Goal: Task Accomplishment & Management: Manage account settings

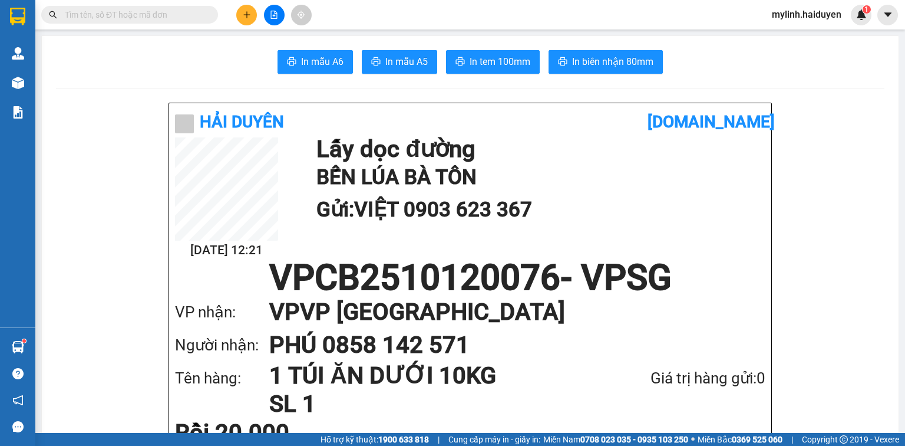
click at [141, 7] on span at bounding box center [129, 15] width 177 height 18
click at [140, 11] on input "text" at bounding box center [134, 14] width 139 height 13
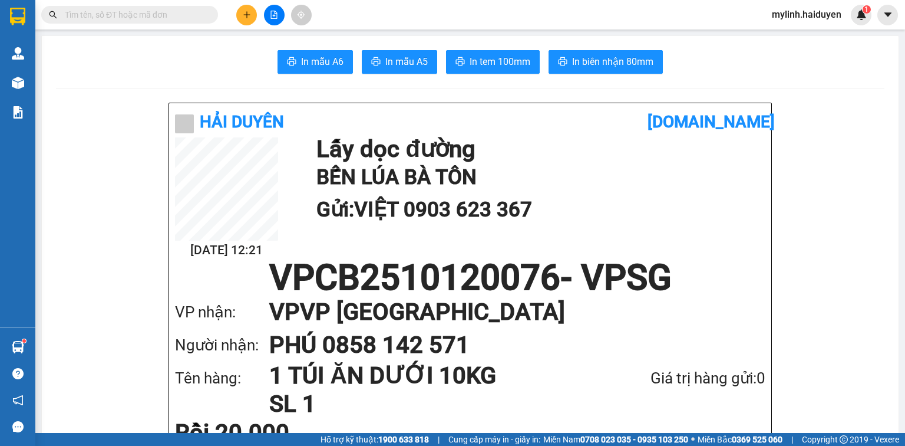
click at [140, 11] on input "text" at bounding box center [134, 14] width 139 height 13
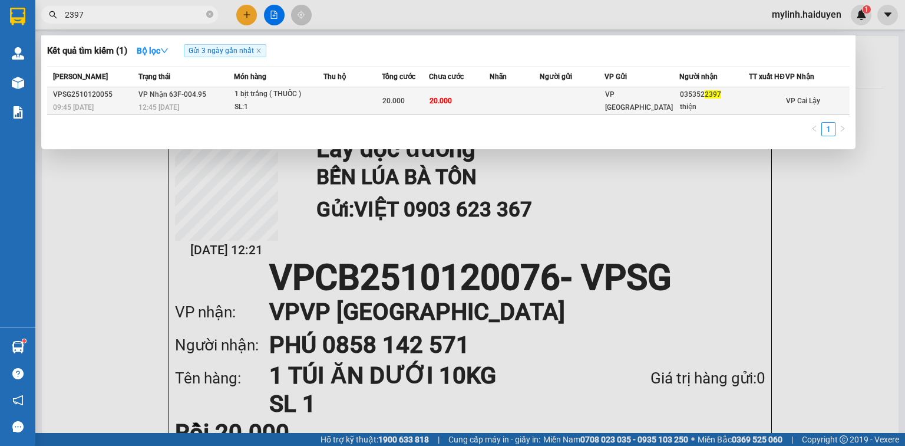
type input "2397"
click at [401, 115] on td "20.000" at bounding box center [405, 101] width 47 height 28
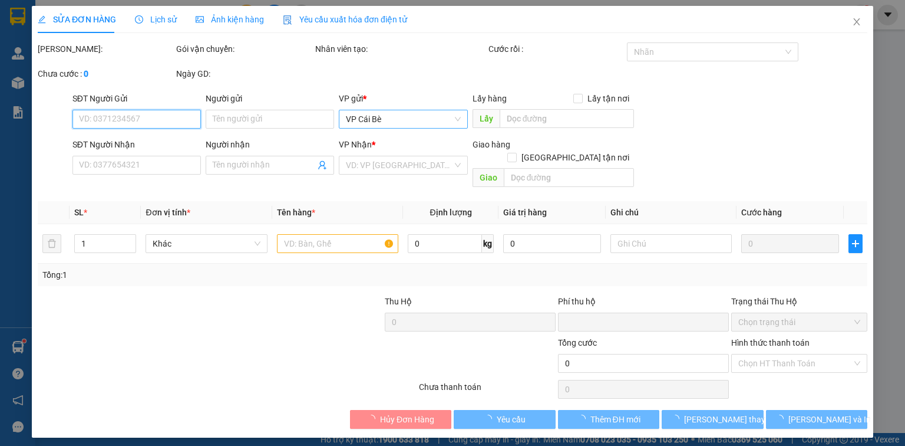
type input "0353522397"
type input "thiện"
type input "0"
type input "20.000"
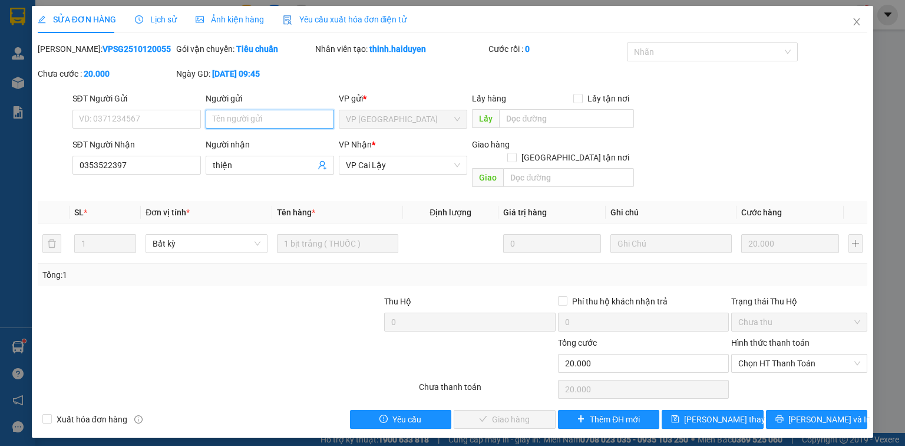
click at [250, 124] on input "Người gửi" at bounding box center [270, 119] width 128 height 19
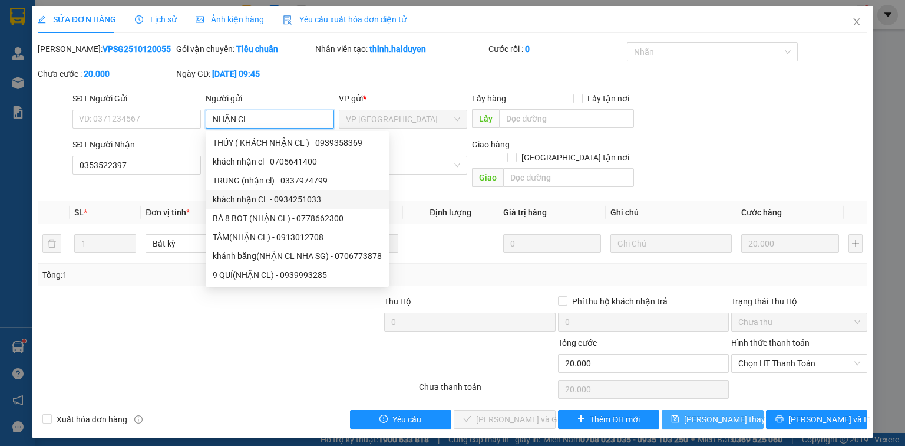
type input "NHẬN CL"
click at [733, 413] on span "[PERSON_NAME] thay đổi" at bounding box center [731, 419] width 94 height 13
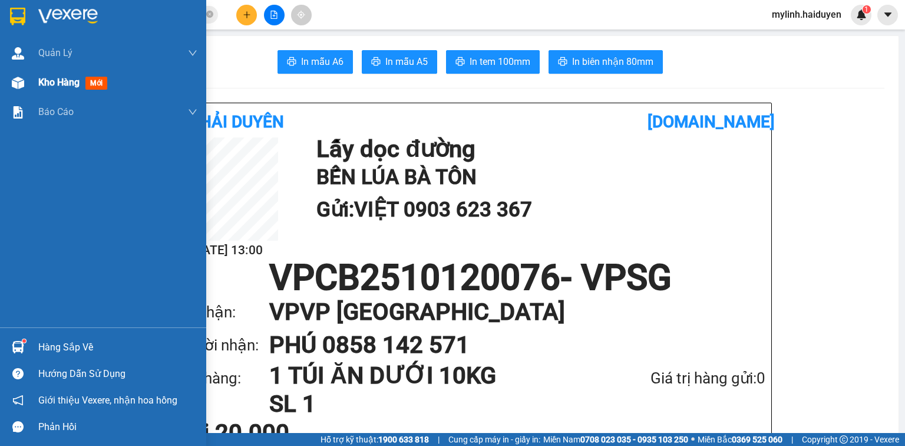
drag, startPoint x: 55, startPoint y: 85, endPoint x: 60, endPoint y: 76, distance: 10.8
click at [56, 85] on span "Kho hàng" at bounding box center [58, 82] width 41 height 11
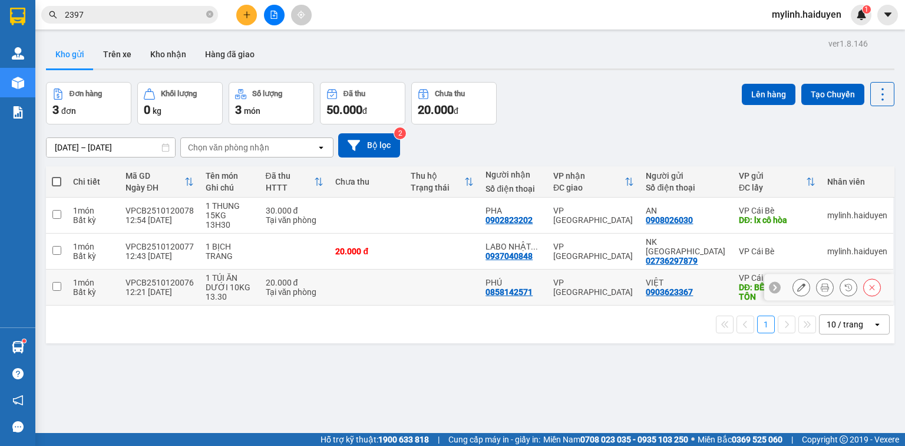
click at [793, 282] on button at bounding box center [801, 287] width 17 height 21
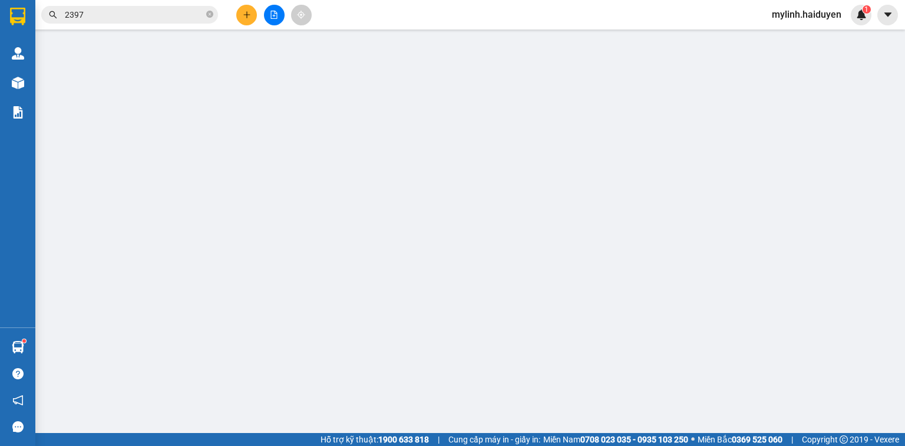
type input "0903623367"
type input "VIỆT"
type input "BẾN LÚA BÀ TÔN"
type input "0858142571"
type input "PHÚ"
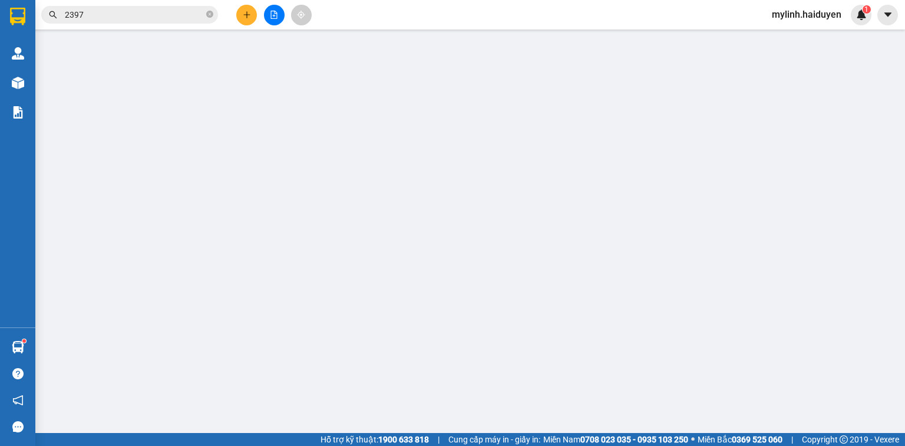
type input "0"
type input "20.000"
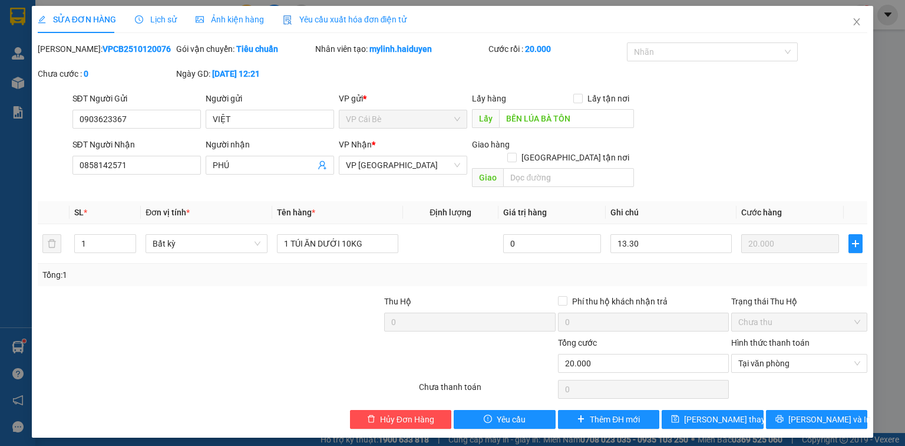
click at [164, 21] on span "Lịch sử" at bounding box center [156, 19] width 42 height 9
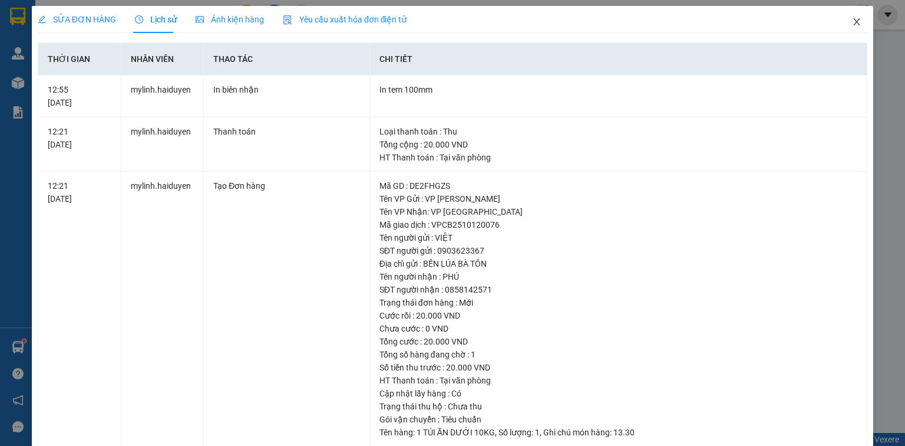
click at [857, 17] on span "Close" at bounding box center [856, 22] width 33 height 33
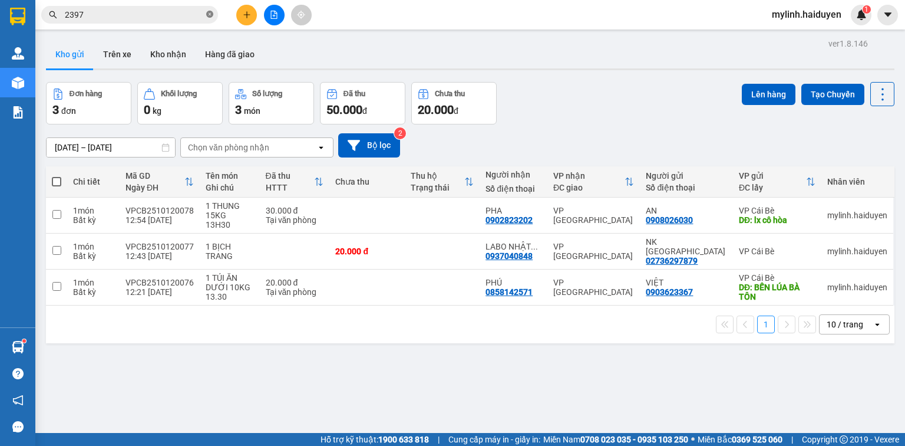
click at [212, 11] on icon "close-circle" at bounding box center [209, 14] width 7 height 7
drag, startPoint x: 468, startPoint y: 54, endPoint x: 471, endPoint y: 59, distance: 6.1
click at [469, 55] on div "Kho gửi Trên xe Kho nhận Hàng đã giao" at bounding box center [470, 55] width 849 height 31
click at [193, 7] on span at bounding box center [129, 15] width 177 height 18
click at [200, 7] on span at bounding box center [129, 15] width 177 height 18
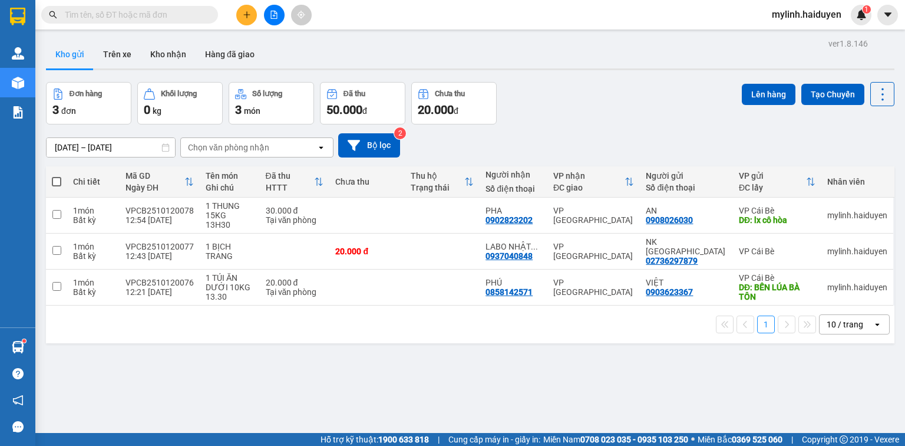
click at [189, 12] on input "text" at bounding box center [134, 14] width 139 height 13
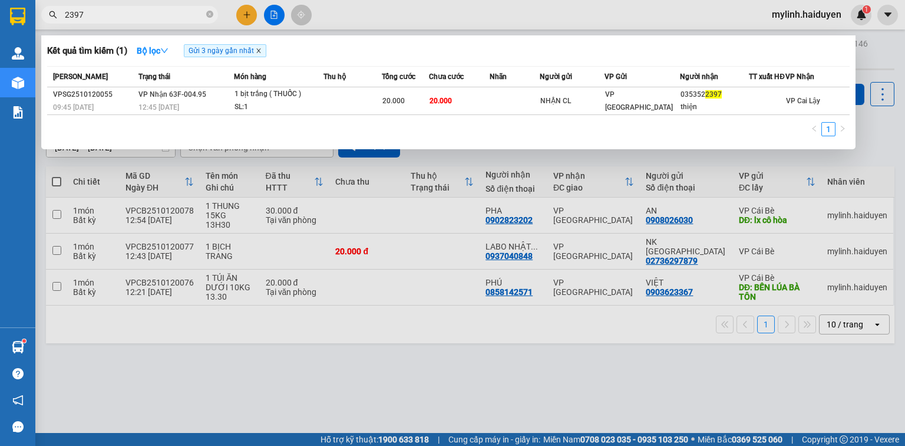
type input "2397"
click at [259, 52] on icon "close" at bounding box center [258, 51] width 4 height 4
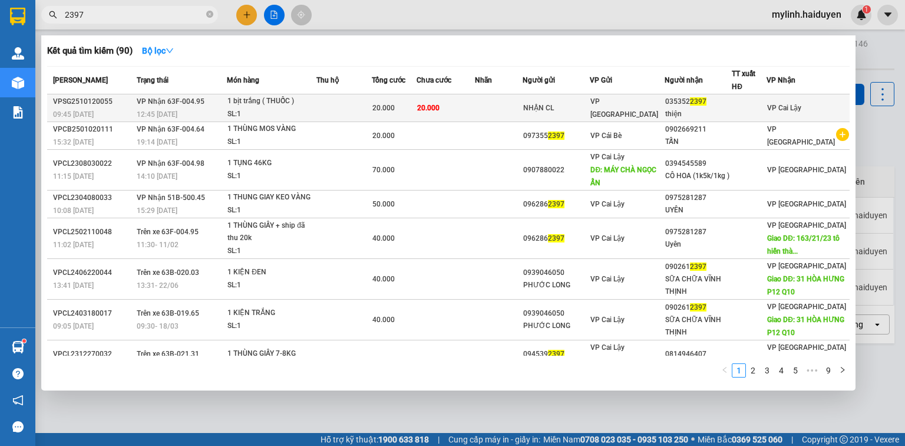
click at [641, 99] on td "VP [GEOGRAPHIC_DATA]" at bounding box center [627, 108] width 74 height 28
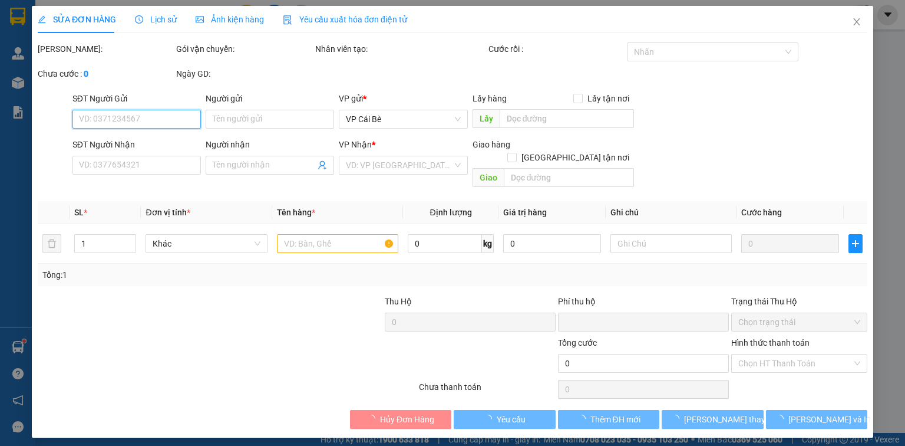
type input "NHẬN CL"
type input "0353522397"
type input "thiện"
type input "0"
type input "20.000"
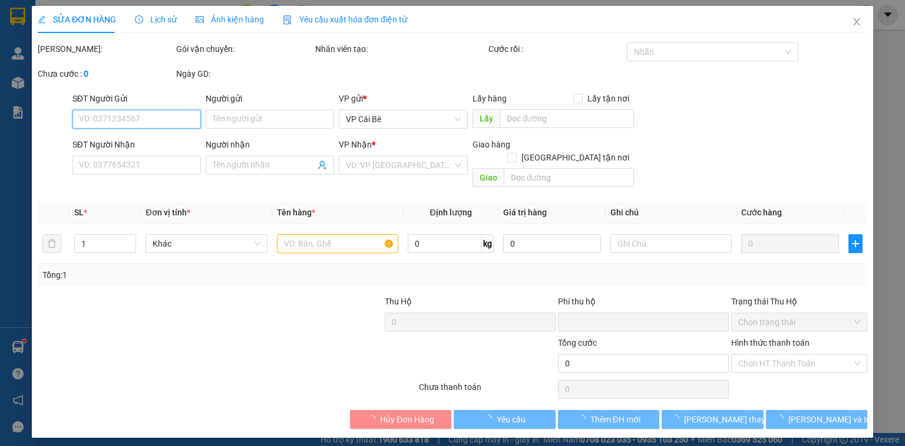
type input "20.000"
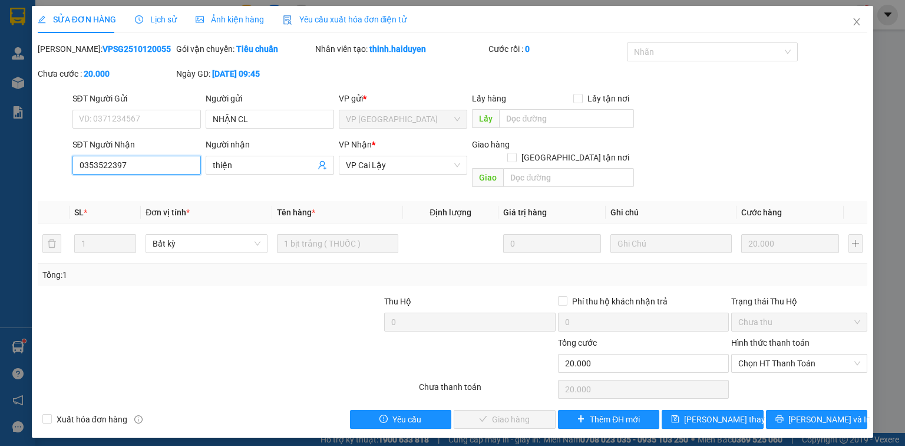
click at [190, 165] on input "0353522397" at bounding box center [136, 165] width 128 height 19
click at [860, 21] on icon "close" at bounding box center [856, 21] width 9 height 9
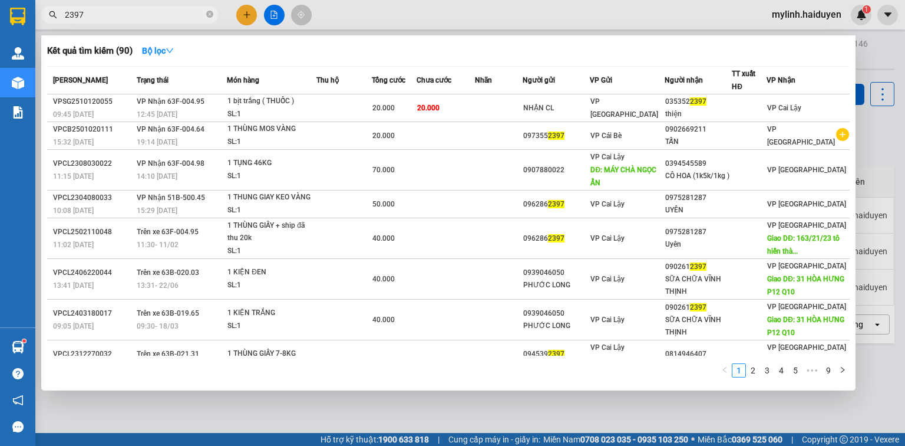
click at [205, 17] on span "2397" at bounding box center [129, 15] width 177 height 18
click at [208, 12] on icon "close-circle" at bounding box center [209, 14] width 7 height 7
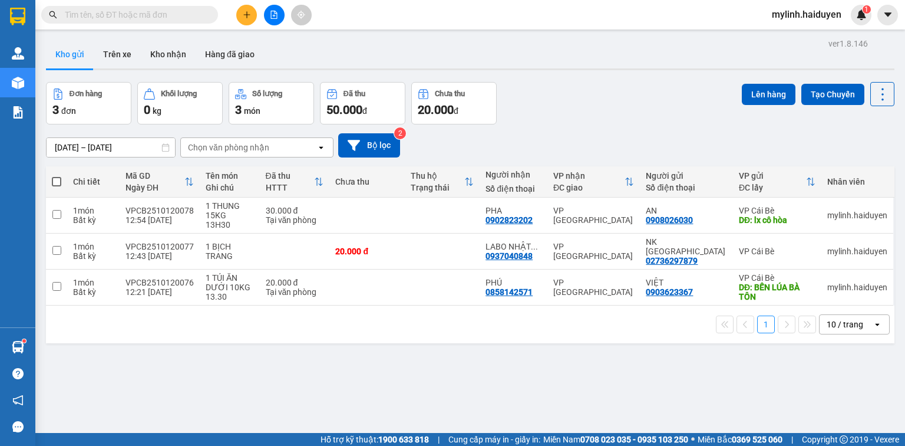
click at [182, 14] on input "text" at bounding box center [134, 14] width 139 height 13
paste input "0353522397"
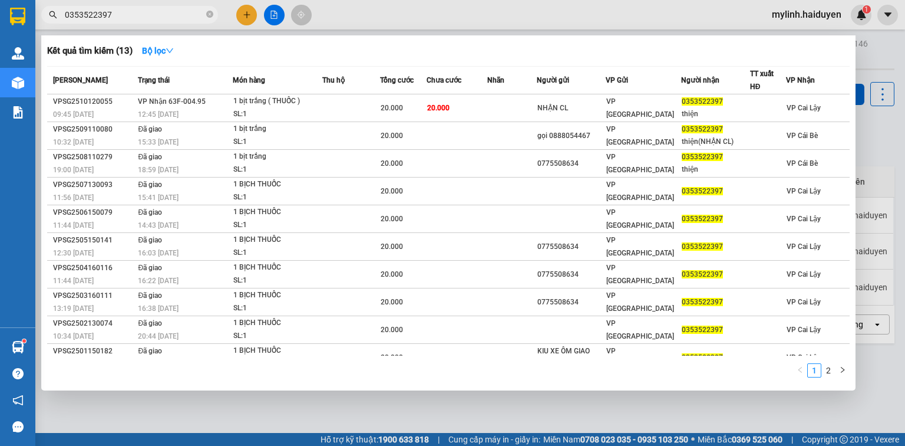
click at [153, 17] on input "0353522397" at bounding box center [134, 14] width 139 height 13
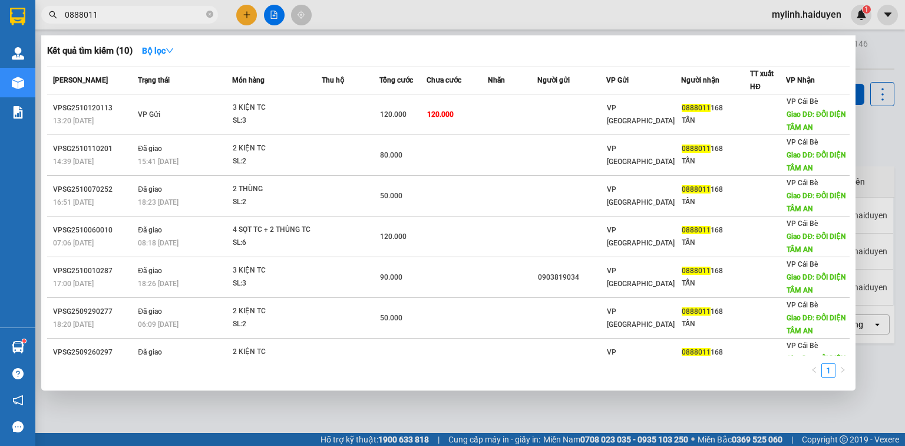
click at [146, 18] on input "0888011" at bounding box center [134, 14] width 139 height 13
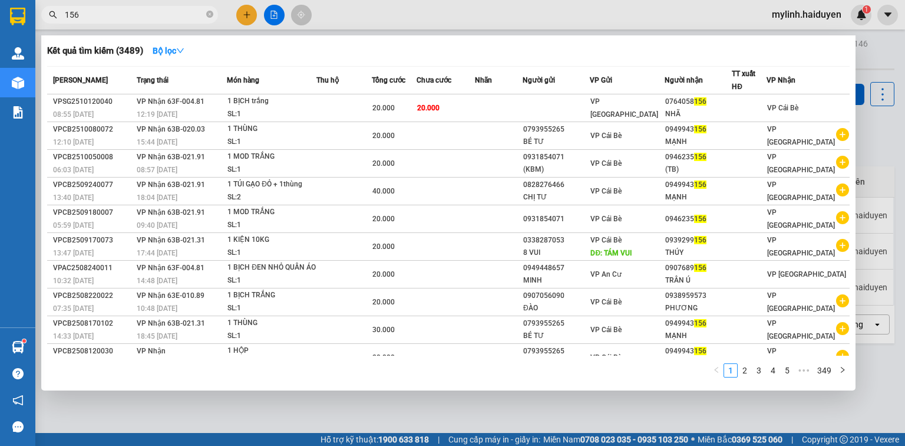
type input "156"
click at [163, 12] on input "156" at bounding box center [134, 14] width 139 height 13
click at [244, 16] on div at bounding box center [452, 223] width 905 height 446
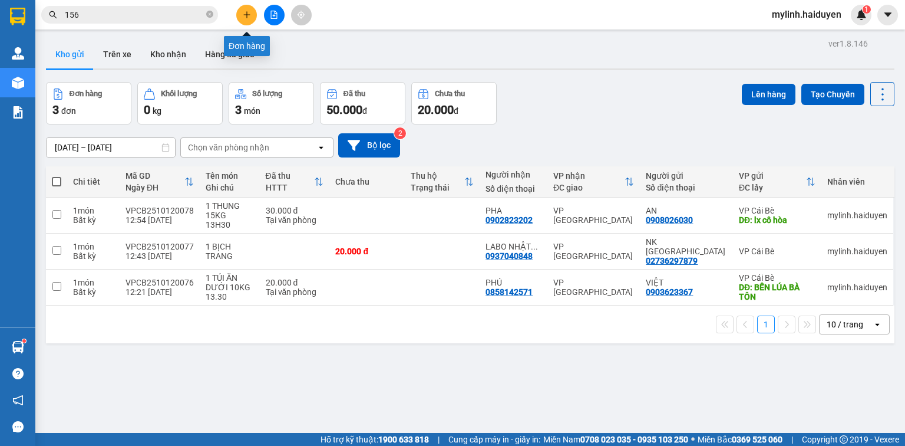
click at [252, 14] on button at bounding box center [246, 15] width 21 height 21
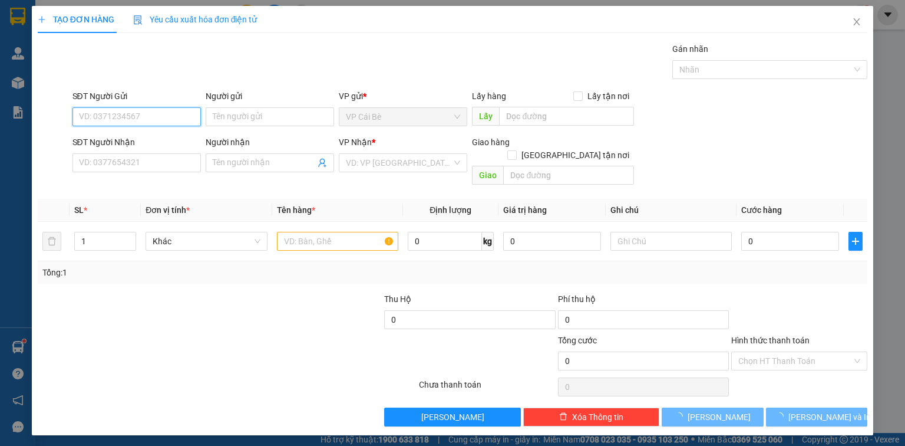
drag, startPoint x: 137, startPoint y: 125, endPoint x: 120, endPoint y: 119, distance: 18.1
click at [133, 123] on input "SĐT Người Gửi" at bounding box center [136, 116] width 128 height 19
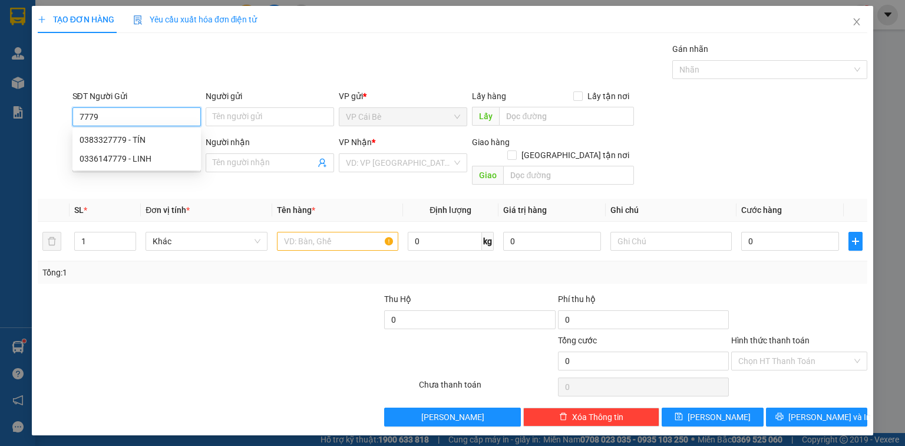
click at [157, 136] on div "0383327779 - TÍN" at bounding box center [137, 139] width 114 height 13
type input "0383327779"
type input "TÍN"
type input "UB BÌNH PHÚ"
type input "0937110544"
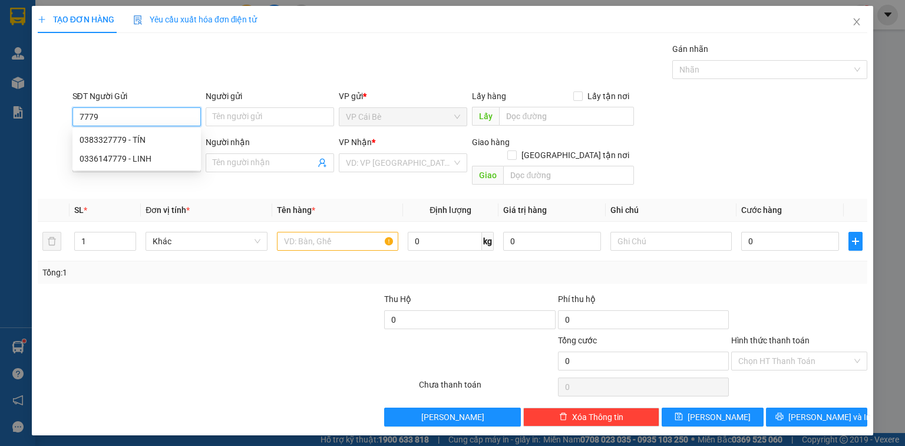
type input "NA"
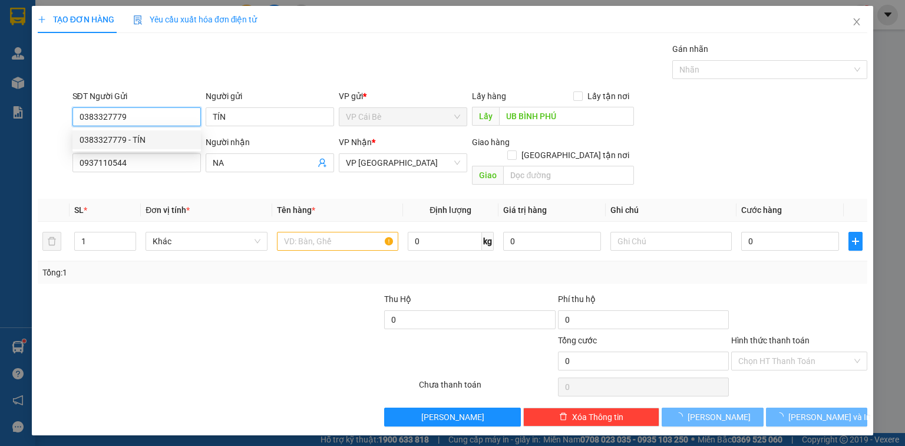
type input "70.000"
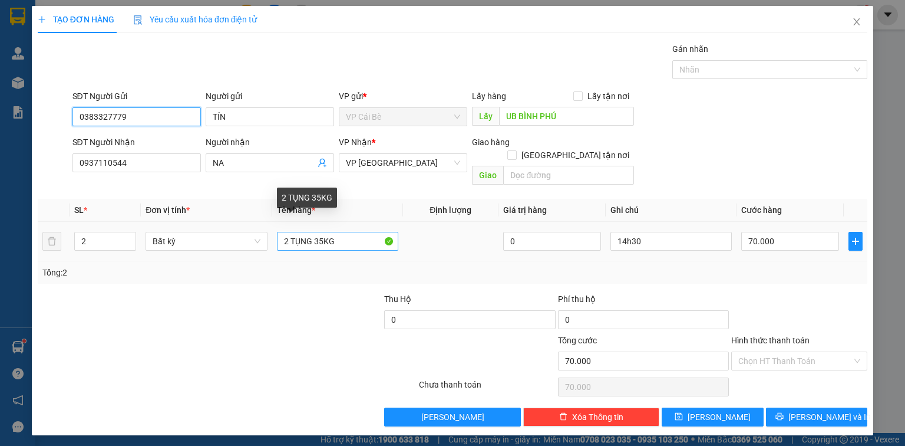
type input "0383327779"
drag, startPoint x: 323, startPoint y: 229, endPoint x: 316, endPoint y: 231, distance: 7.5
click at [316, 232] on input "2 TỤNG 35KG" at bounding box center [337, 241] width 121 height 19
type input "2 TỤNG 40KG"
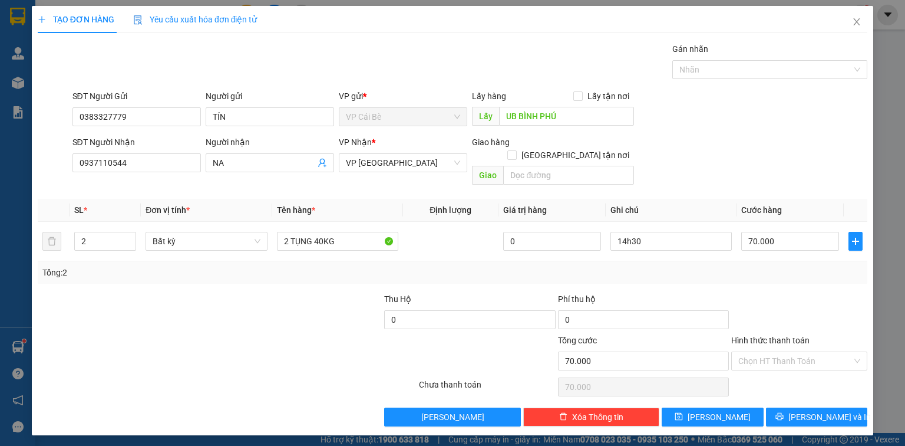
click at [768, 292] on div at bounding box center [799, 312] width 138 height 41
click at [782, 232] on input "70.000" at bounding box center [790, 241] width 98 height 19
type input "8"
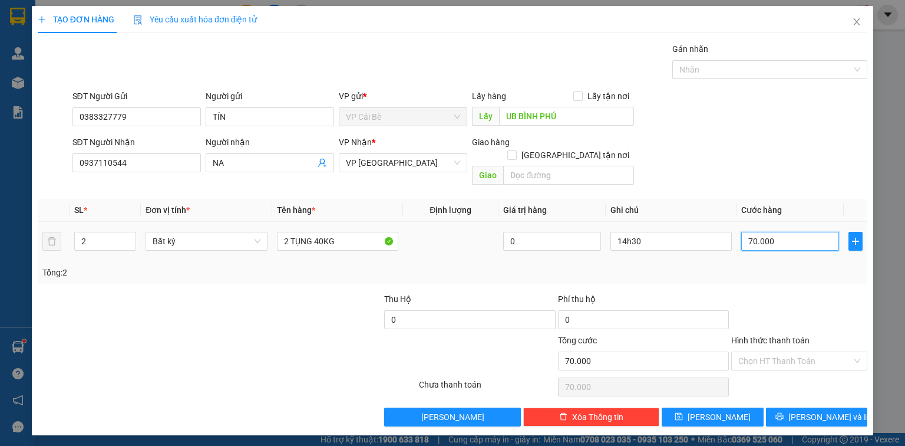
type input "8"
type input "80"
type input "80.000"
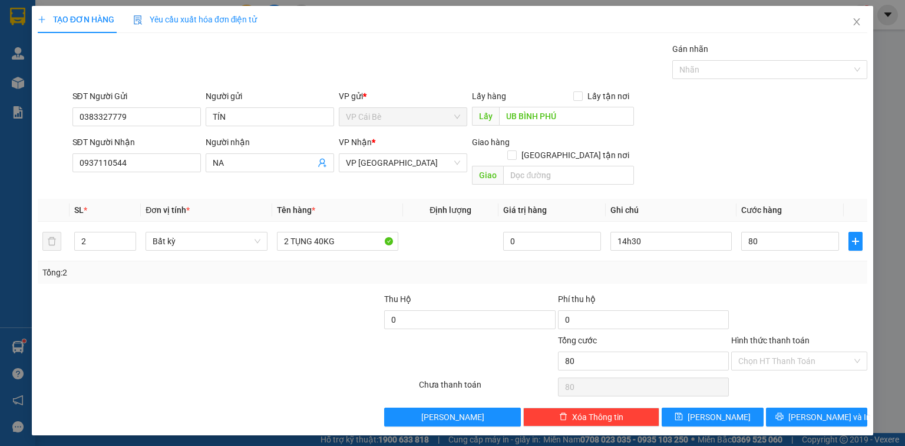
type input "80.000"
click at [785, 302] on div at bounding box center [799, 312] width 138 height 41
drag, startPoint x: 797, startPoint y: 342, endPoint x: 800, endPoint y: 354, distance: 11.6
click at [797, 352] on input "Hình thức thanh toán" at bounding box center [795, 361] width 114 height 18
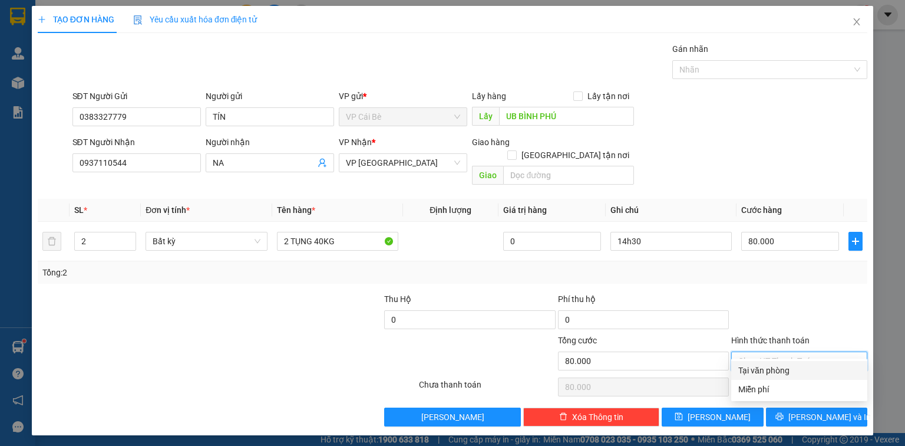
click at [804, 371] on div "Tại văn phòng" at bounding box center [799, 370] width 122 height 13
type input "0"
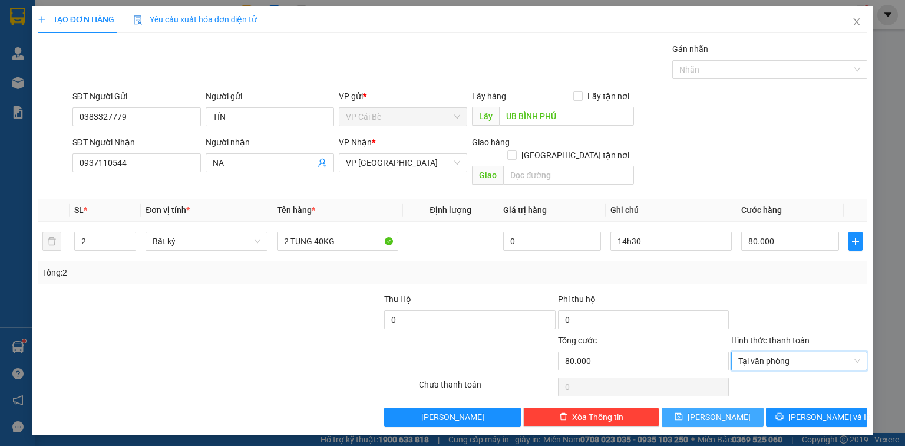
click at [744, 407] on button "Lưu" at bounding box center [713, 416] width 102 height 19
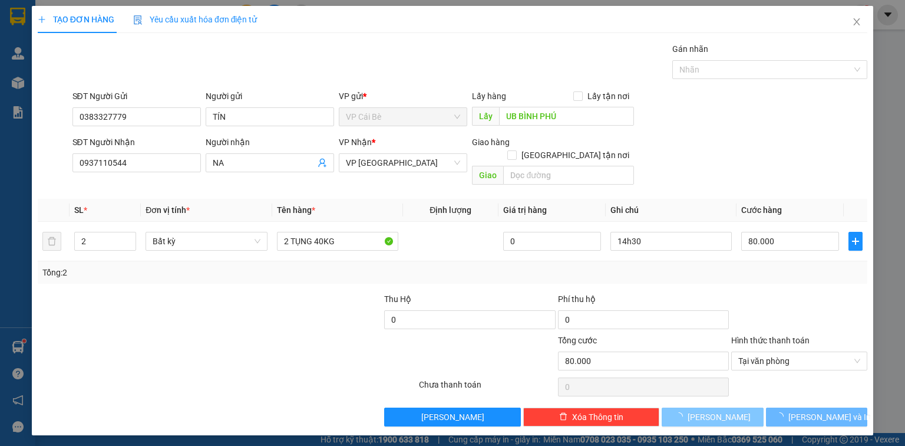
type input "0"
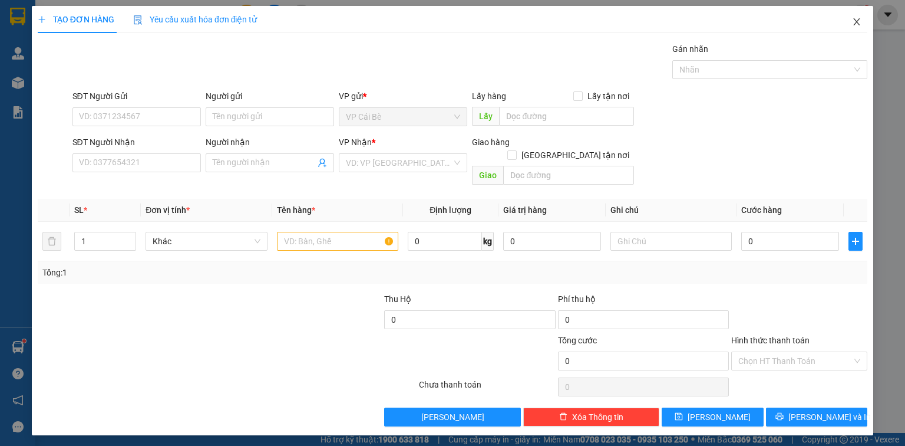
click at [860, 23] on icon "close" at bounding box center [856, 21] width 9 height 9
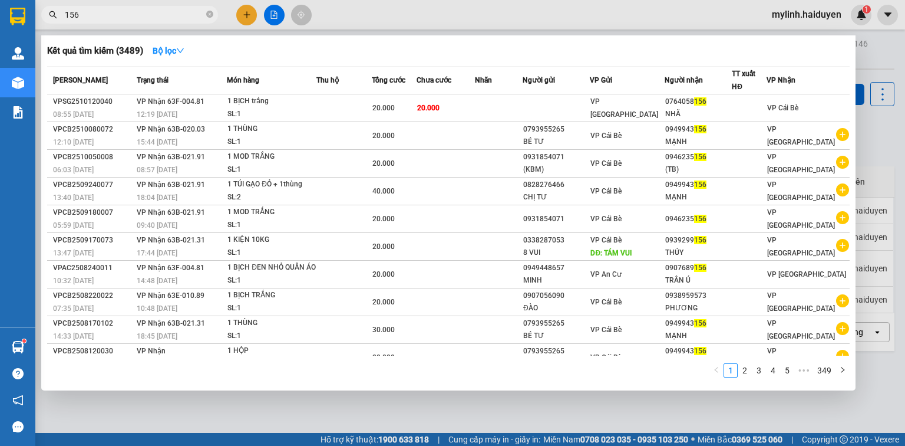
click at [127, 15] on input "156" at bounding box center [134, 14] width 139 height 13
click at [210, 17] on icon "close-circle" at bounding box center [209, 14] width 7 height 7
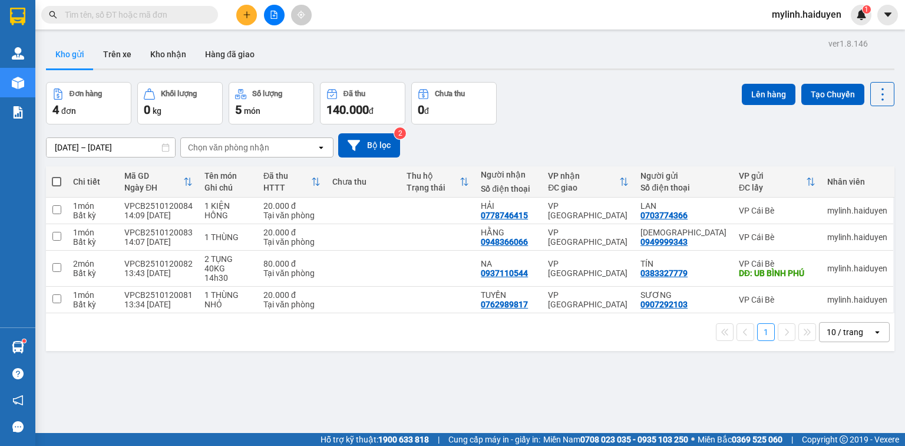
click at [108, 17] on input "text" at bounding box center [134, 14] width 139 height 13
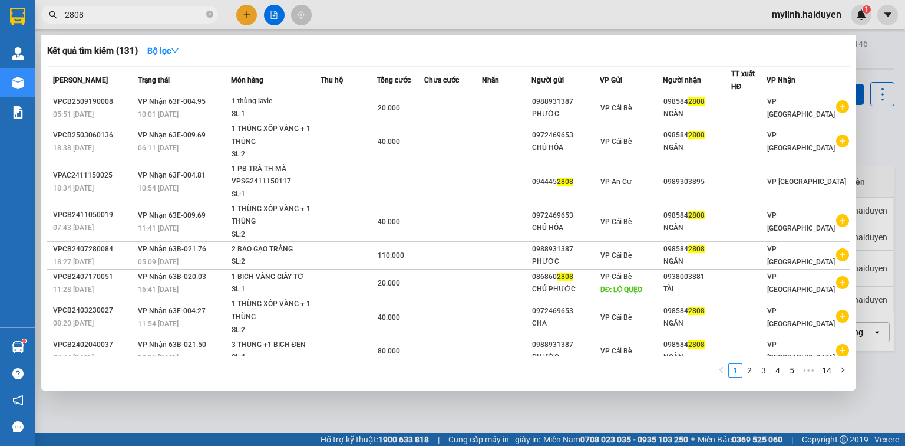
type input "2808"
click at [170, 37] on div "Kết quả tìm kiếm ( 131 ) Bộ lọc Mã ĐH Trạng thái Món hàng Thu hộ Tổng cước Chưa…" at bounding box center [448, 212] width 814 height 355
click at [167, 46] on strong "Bộ lọc" at bounding box center [163, 50] width 32 height 9
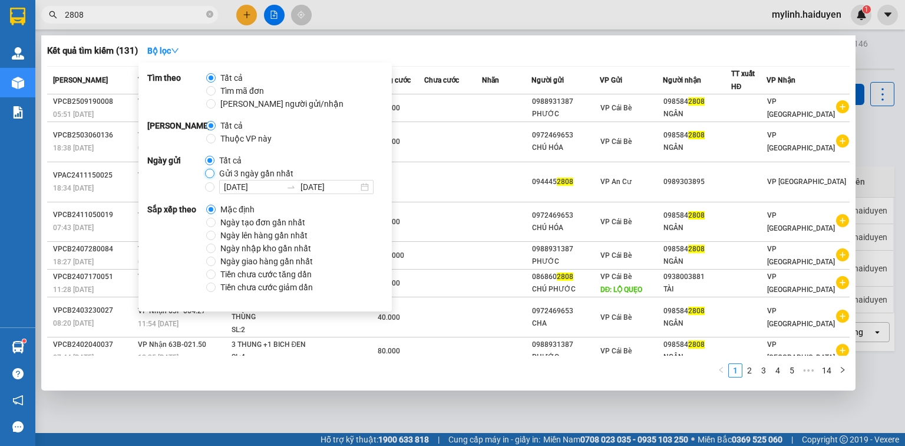
click at [210, 170] on input "Gửi 3 ngày gần nhất" at bounding box center [209, 173] width 9 height 9
radio input "true"
radio input "false"
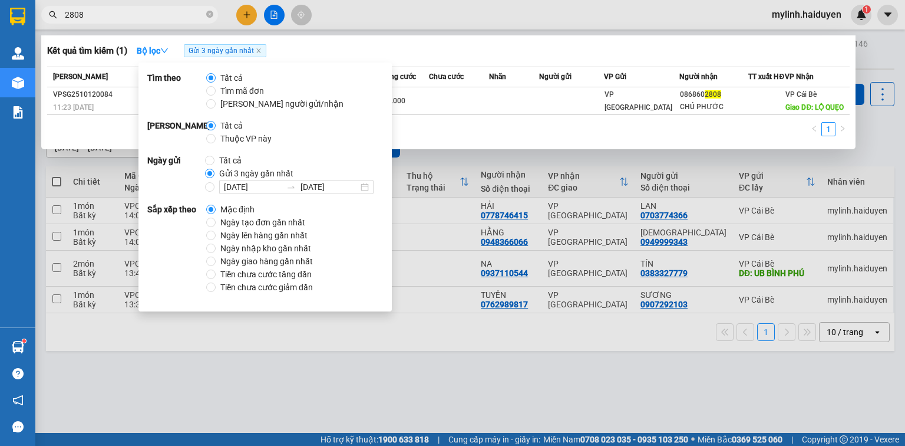
click at [154, 29] on div at bounding box center [452, 223] width 905 height 446
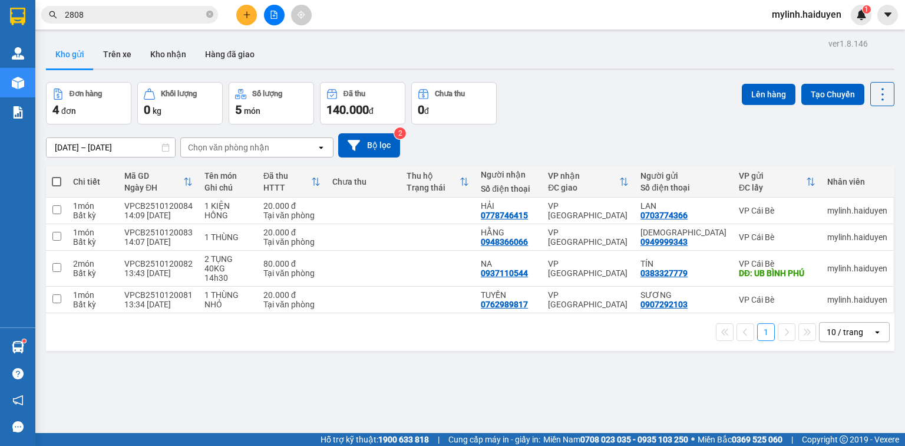
click at [140, 17] on input "2808" at bounding box center [134, 14] width 139 height 13
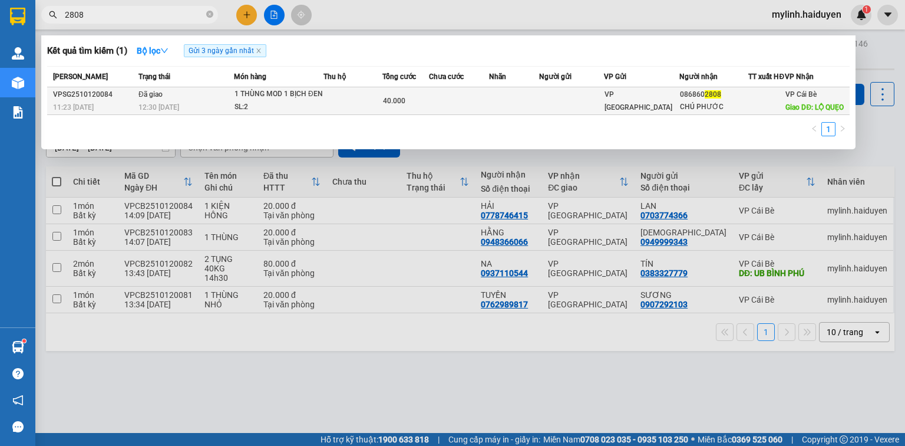
click at [201, 104] on td "Đã giao 12:30 - 12/10" at bounding box center [185, 101] width 98 height 28
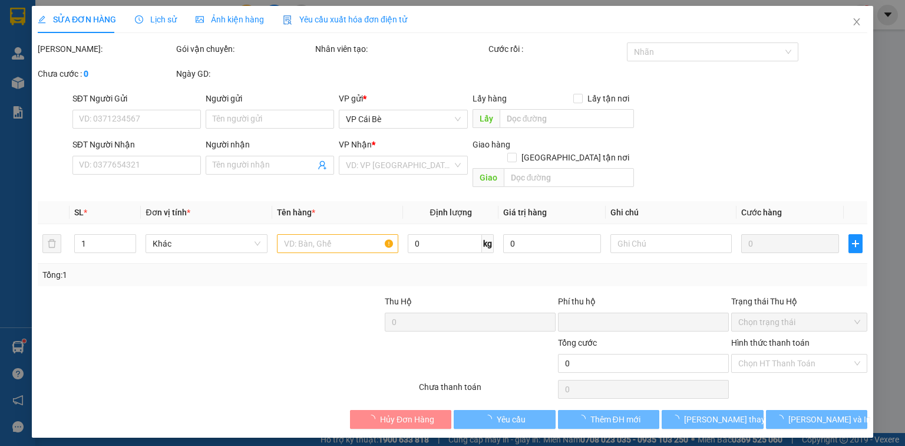
type input "0868602808"
type input "CHÚ PHƯỚC"
type input "LỘ QUẸO"
type input "0"
type input "40.000"
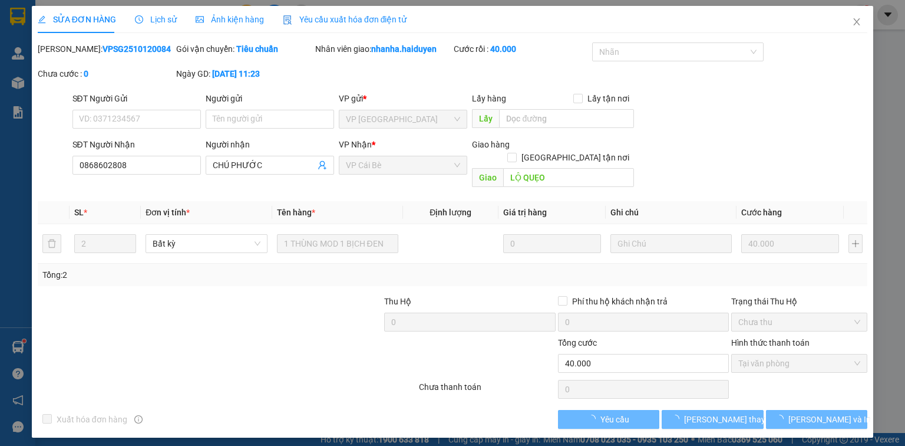
click at [141, 18] on icon "clock-circle" at bounding box center [139, 19] width 8 height 8
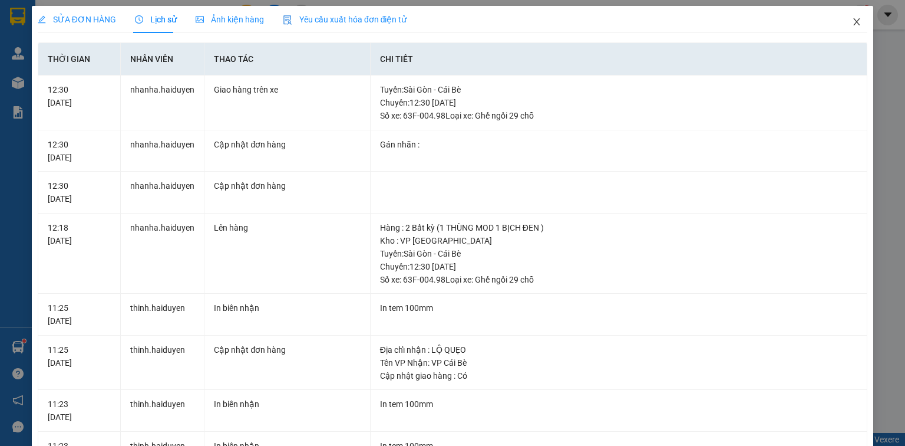
click at [853, 19] on icon "close" at bounding box center [856, 21] width 9 height 9
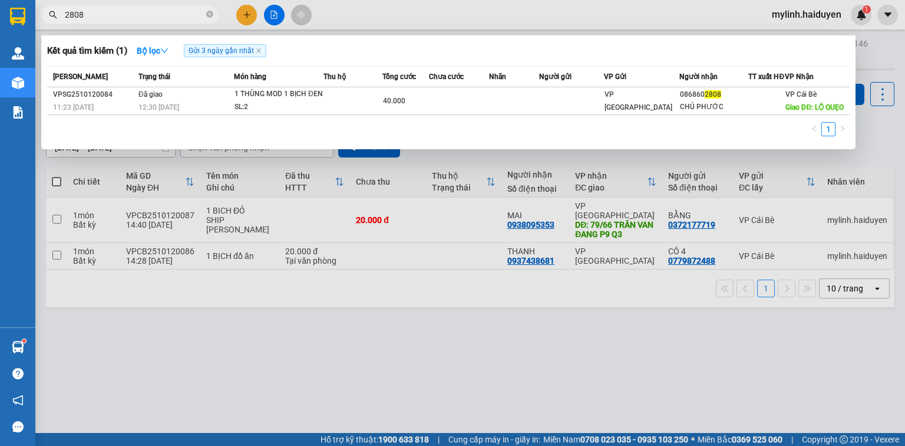
click at [124, 19] on input "2808" at bounding box center [134, 14] width 139 height 13
click at [209, 14] on icon "close-circle" at bounding box center [209, 14] width 7 height 7
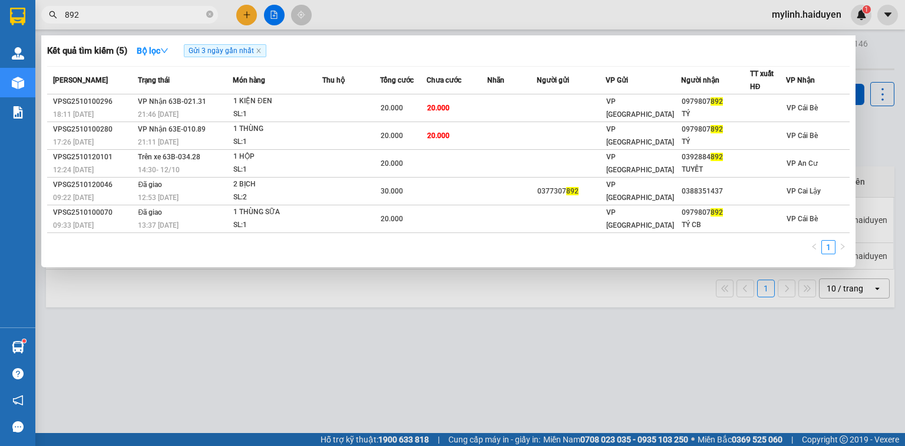
type input "892"
click at [212, 11] on icon "close-circle" at bounding box center [209, 14] width 7 height 7
type input "2808"
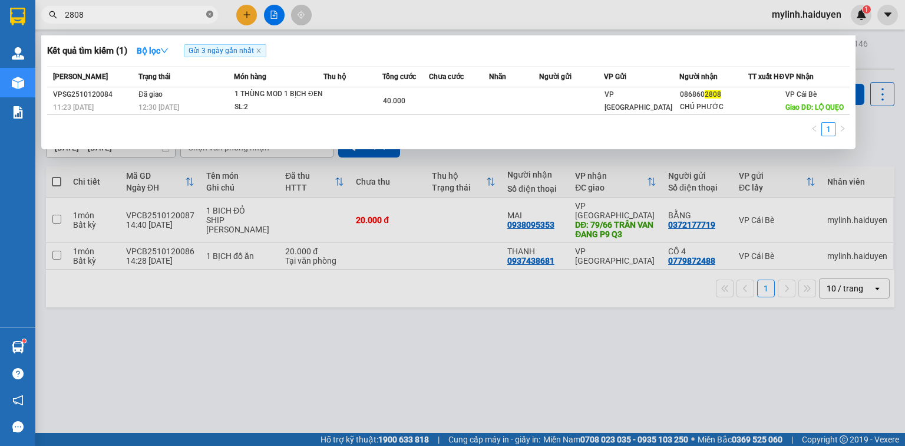
click at [210, 12] on icon "close-circle" at bounding box center [209, 14] width 7 height 7
type input "2808"
click at [209, 15] on icon "close-circle" at bounding box center [209, 14] width 7 height 7
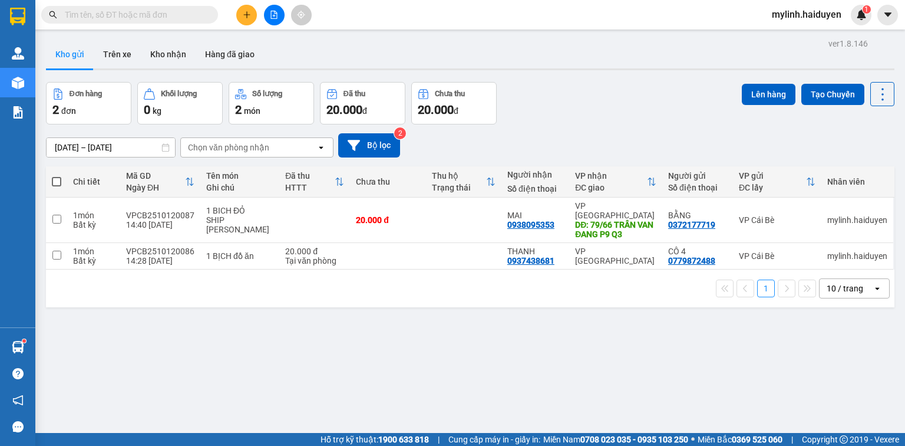
click at [140, 17] on input "text" at bounding box center [134, 14] width 139 height 13
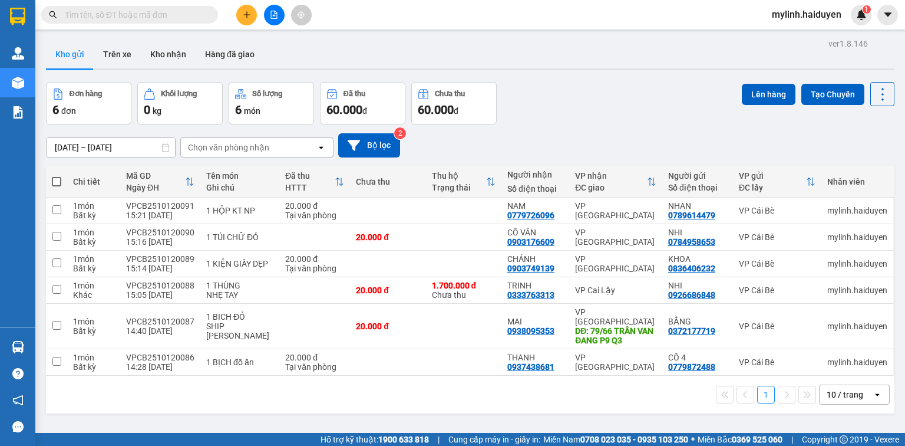
click at [619, 67] on div "Kho gửi Trên xe Kho nhận Hàng đã giao" at bounding box center [470, 55] width 849 height 31
click at [239, 24] on div at bounding box center [274, 15] width 88 height 21
click at [245, 18] on icon "plus" at bounding box center [247, 15] width 8 height 8
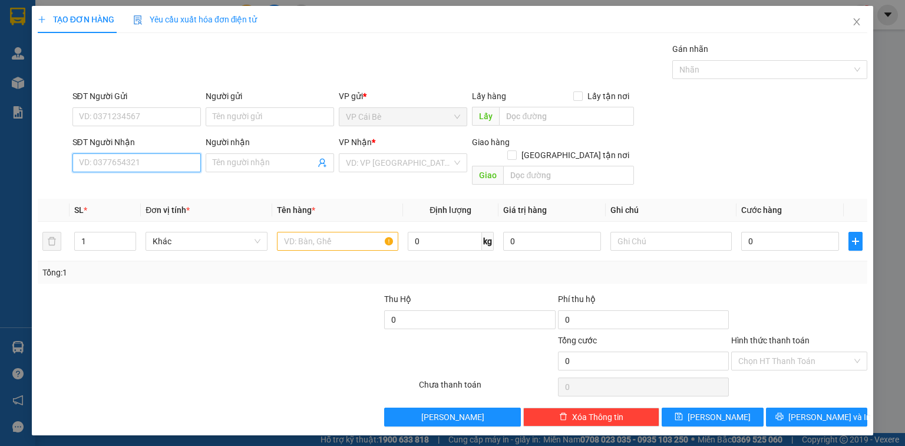
click at [107, 162] on input "SĐT Người Nhận" at bounding box center [136, 162] width 128 height 19
type input "0926816333"
click at [132, 182] on div "0926816333 - VIỆT" at bounding box center [137, 185] width 114 height 13
type input "VIỆT"
type input "50.000"
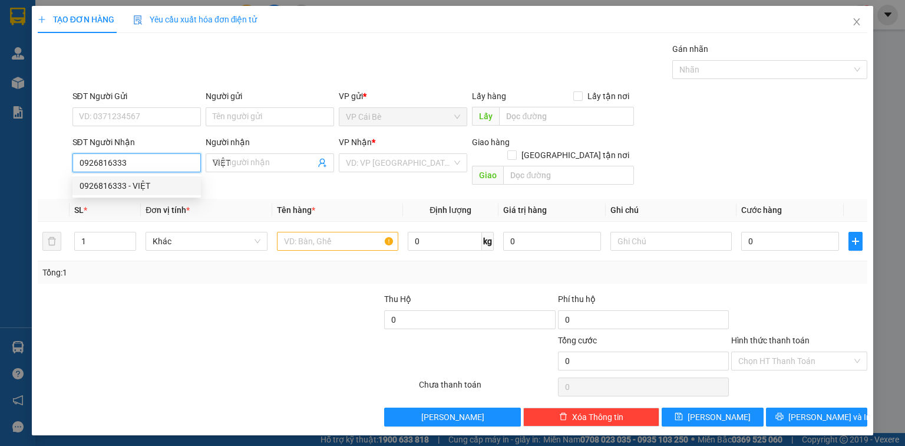
type input "50.000"
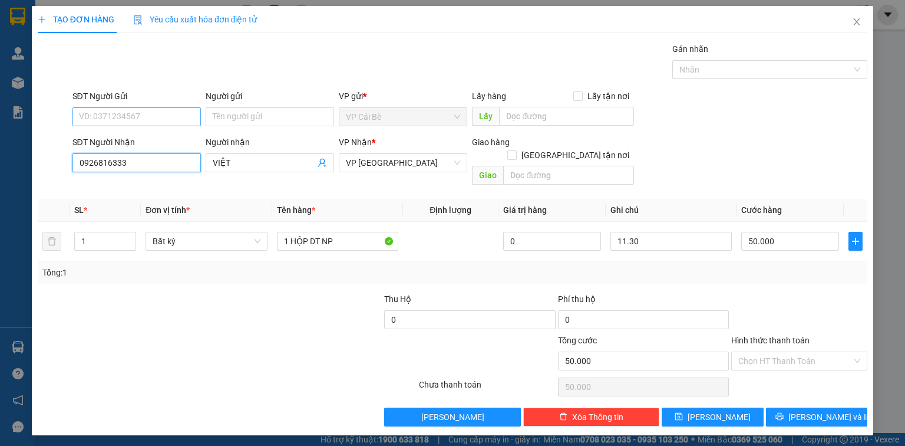
type input "0926816333"
click at [132, 118] on input "SĐT Người Gửi" at bounding box center [136, 116] width 128 height 19
click at [144, 143] on div "0984211211 - VIỆT" at bounding box center [138, 139] width 116 height 13
type input "0984211211"
type input "VIỆT"
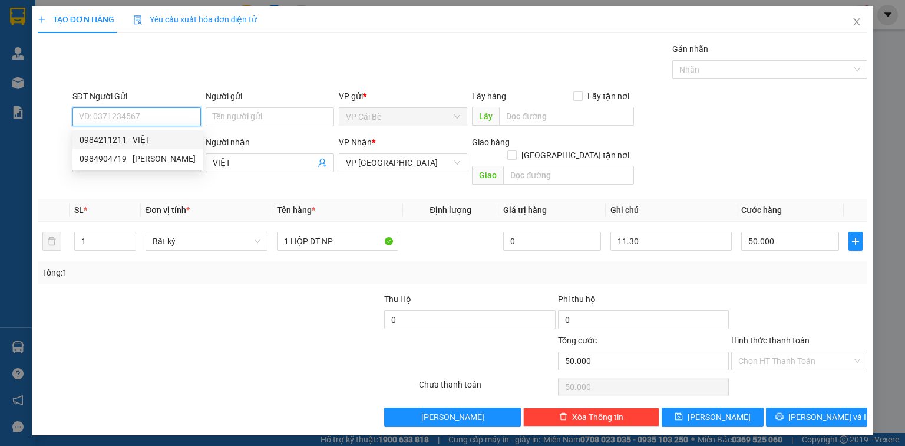
type input "LAM PHƯƠNG"
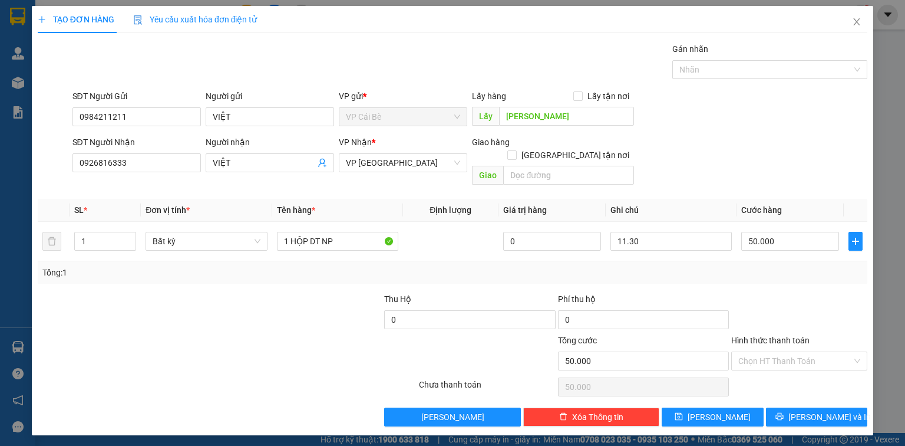
click at [183, 79] on div "Gói vận chuyển * Tiêu chuẩn Gán nhãn Nhãn" at bounding box center [470, 62] width 800 height 41
click at [624, 232] on input "11.30" at bounding box center [671, 241] width 121 height 19
type input "16.30"
click at [819, 117] on div "SĐT Người Gửi 0984211211 Người gửi VIỆT VP gửi * VP Cái Bè Lấy hàng Lấy tận nơi…" at bounding box center [470, 110] width 800 height 41
click at [731, 407] on button "[PERSON_NAME]" at bounding box center [713, 416] width 102 height 19
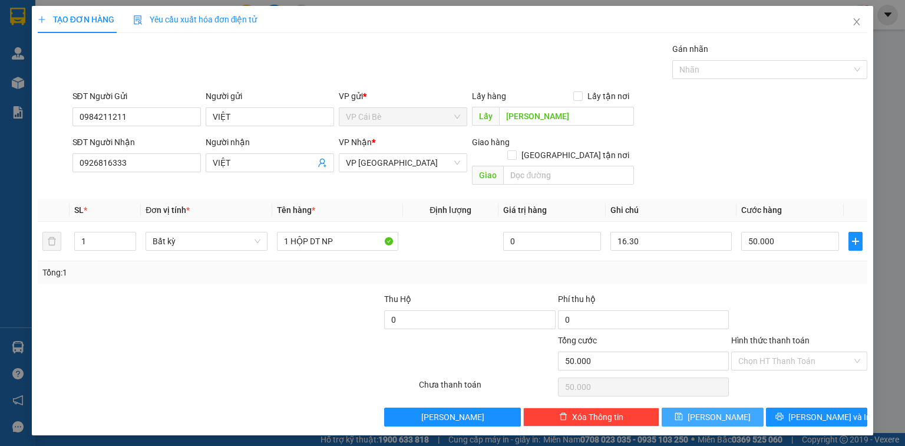
type input "0"
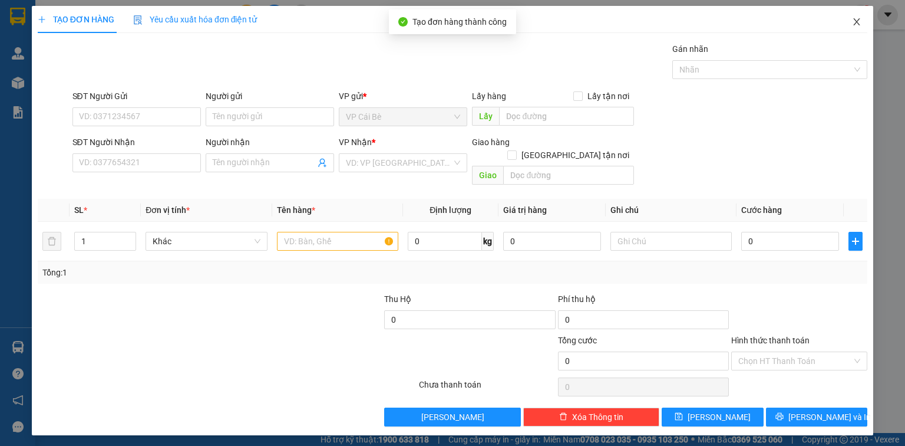
click at [858, 25] on icon "close" at bounding box center [857, 21] width 6 height 7
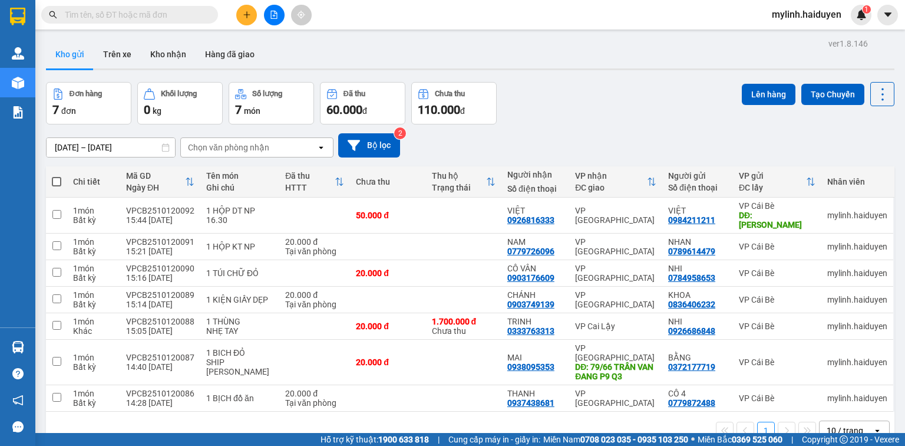
click at [110, 12] on input "text" at bounding box center [134, 14] width 139 height 13
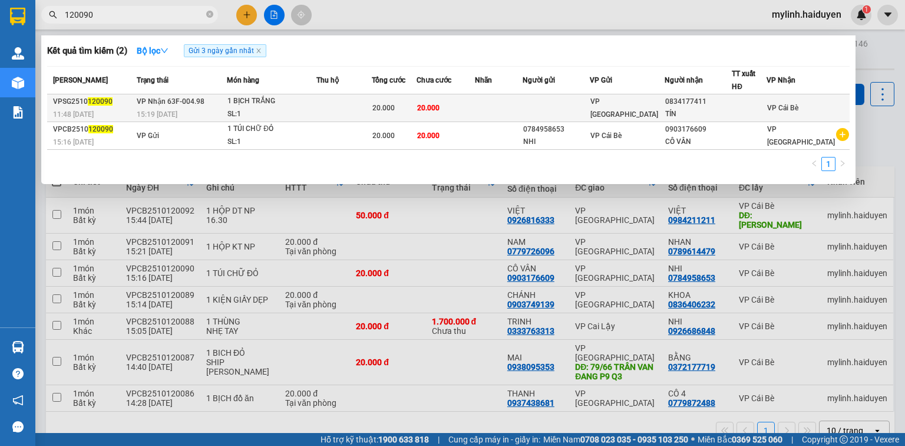
type input "120090"
click at [253, 104] on div "1 BỊCH TRẮNG" at bounding box center [271, 101] width 88 height 13
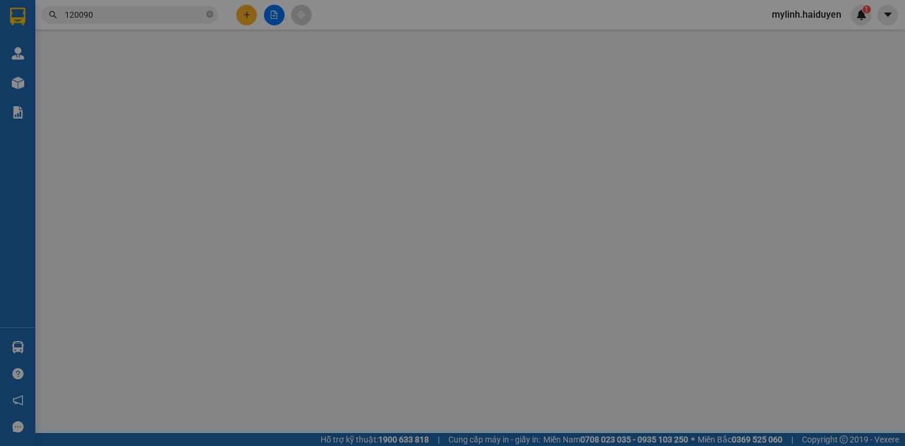
type input "0834177411"
type input "TÍN"
type input "0"
type input "20.000"
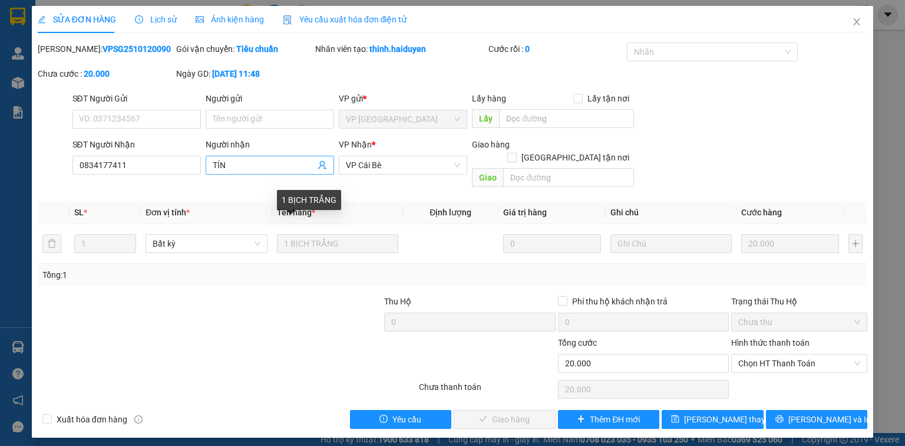
click at [257, 160] on input "TÍN" at bounding box center [264, 165] width 103 height 13
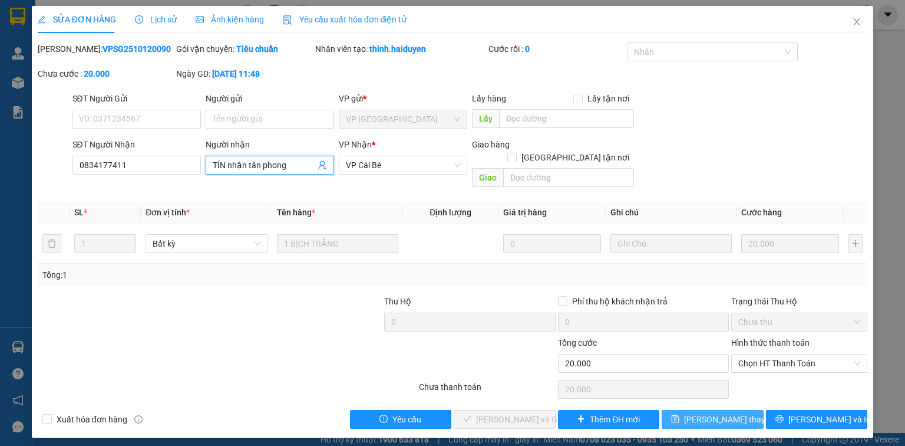
type input "TÍN nhận tân phong"
click at [706, 413] on span "[PERSON_NAME] thay đổi" at bounding box center [731, 419] width 94 height 13
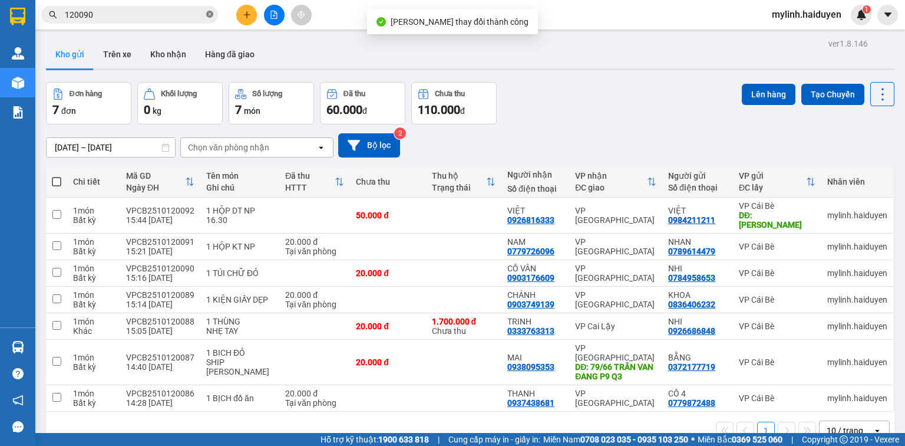
click at [212, 14] on icon "close-circle" at bounding box center [209, 14] width 7 height 7
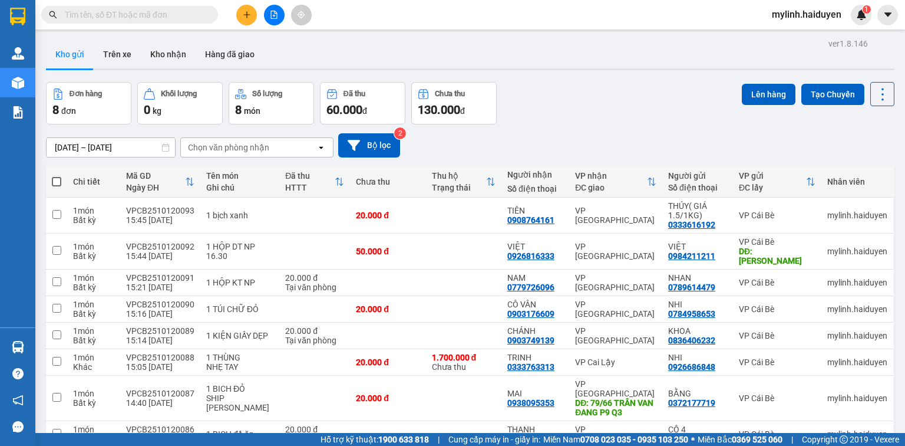
click at [157, 9] on input "text" at bounding box center [134, 14] width 139 height 13
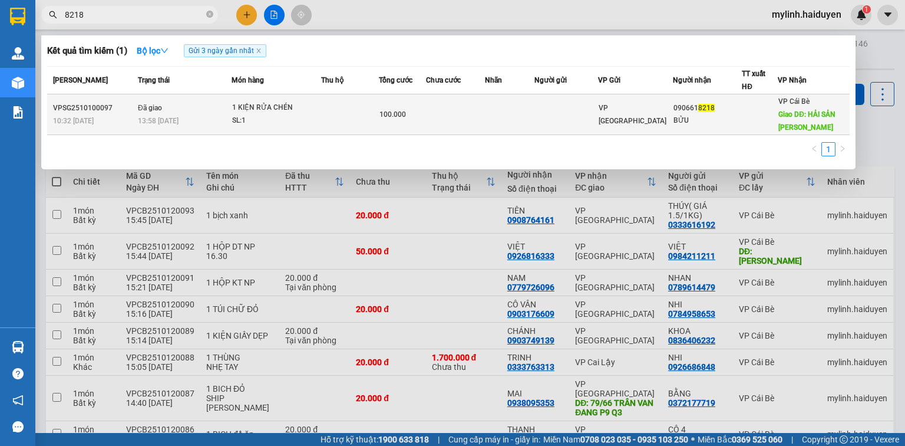
type input "8218"
click at [318, 118] on div "SL: 1" at bounding box center [276, 120] width 88 height 13
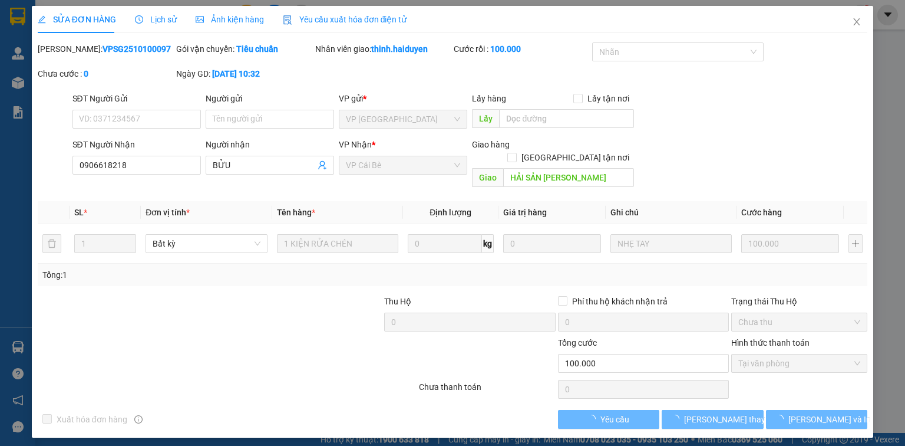
click at [136, 24] on icon "clock-circle" at bounding box center [139, 19] width 8 height 8
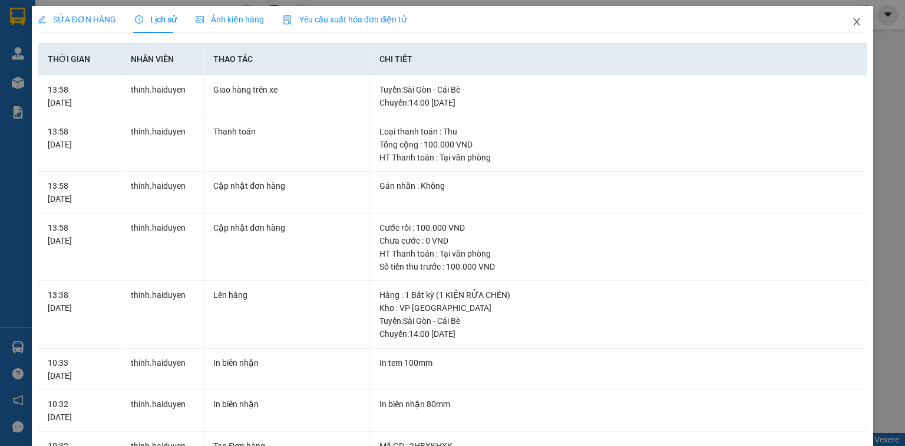
click at [849, 17] on span "Close" at bounding box center [856, 22] width 33 height 33
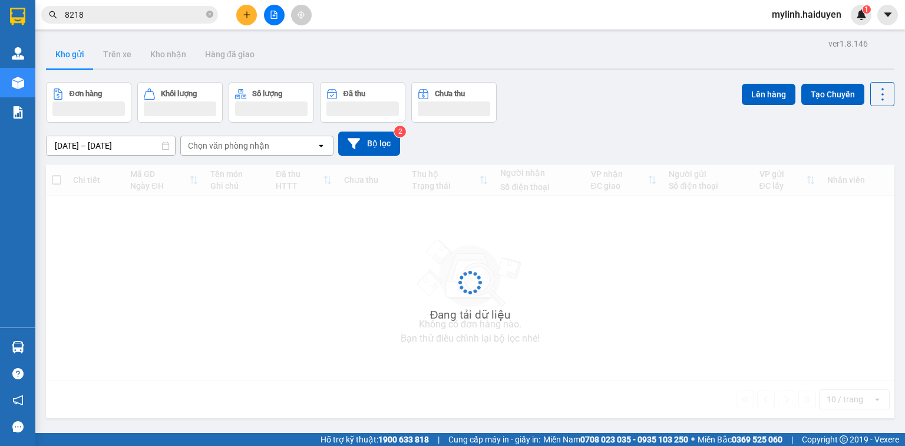
click at [133, 9] on input "8218" at bounding box center [134, 14] width 139 height 13
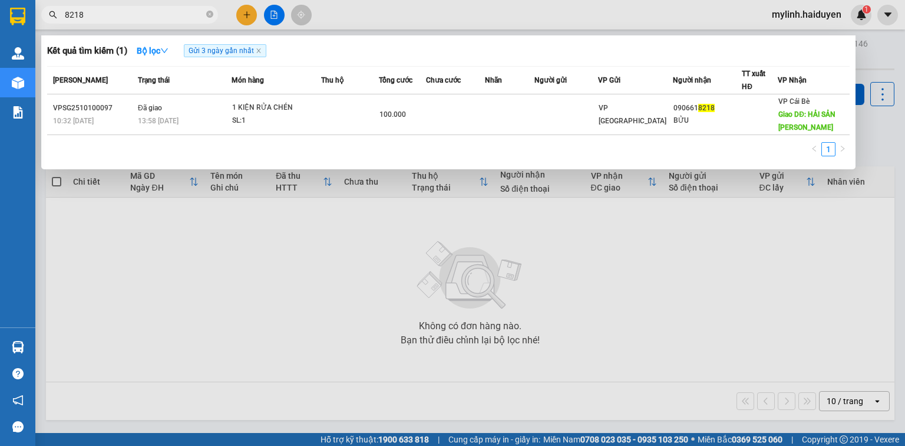
click at [210, 15] on icon "close-circle" at bounding box center [209, 14] width 7 height 7
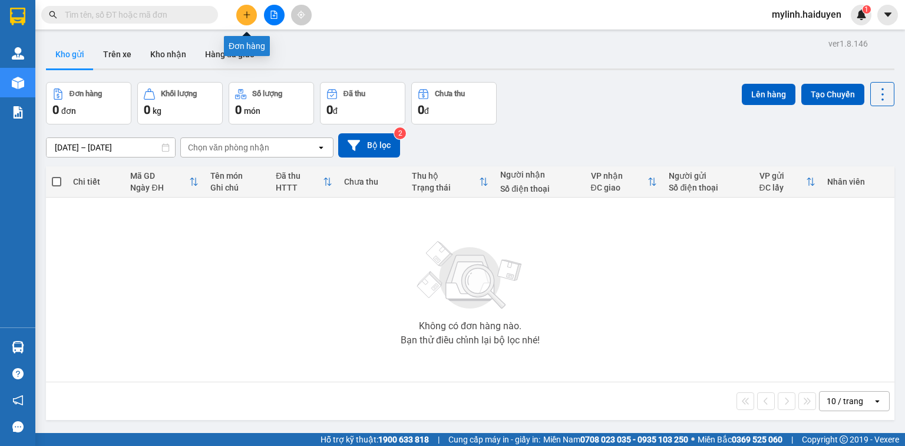
click at [239, 14] on button at bounding box center [246, 15] width 21 height 21
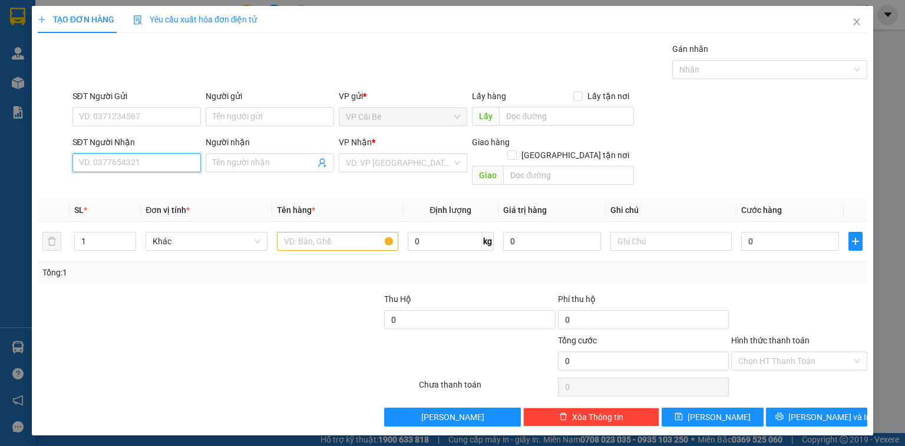
click at [118, 159] on input "SĐT Người Nhận" at bounding box center [136, 162] width 128 height 19
type input "0"
click at [118, 180] on div "0348069591 - KIÊN" at bounding box center [137, 185] width 114 height 13
type input "0348069591"
type input "KIÊN"
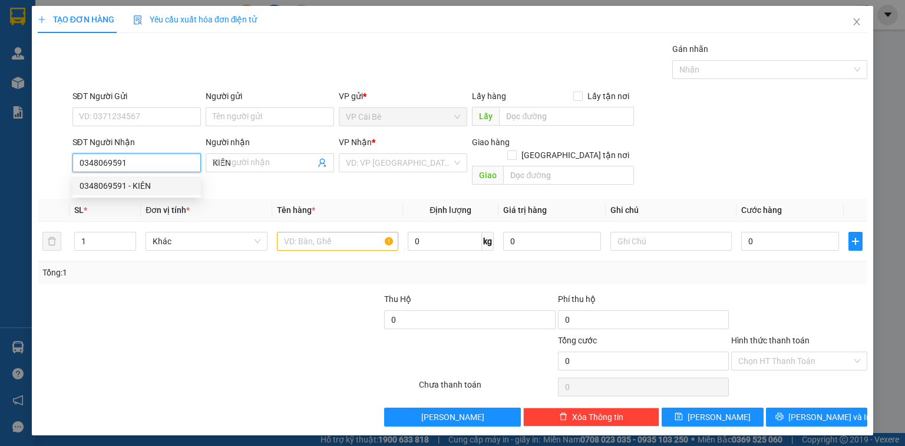
type input "50.000"
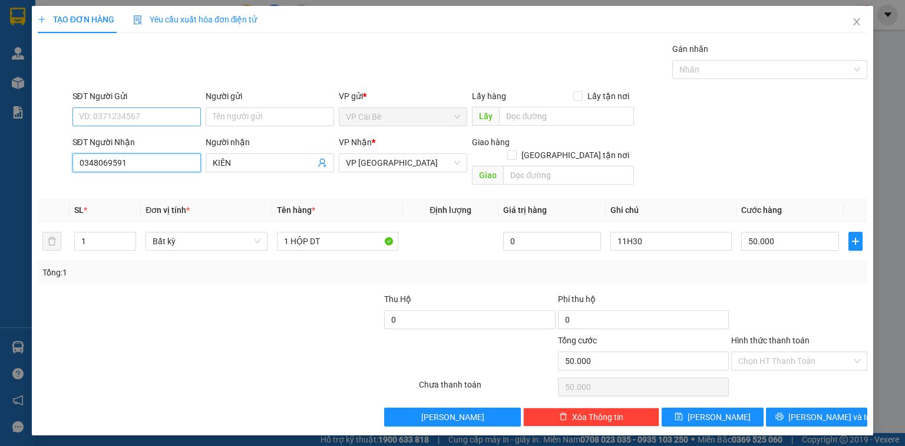
type input "0348069591"
click at [123, 121] on input "SĐT Người Gửi" at bounding box center [136, 116] width 128 height 19
click at [132, 139] on div "0984211211 - VIỆT" at bounding box center [137, 139] width 114 height 13
type input "0984211211"
type input "VIỆT"
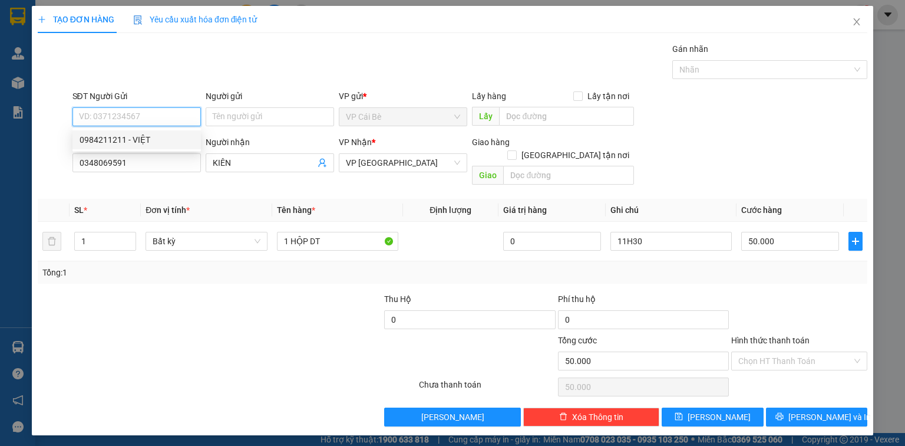
type input "LAM PHƯƠNG"
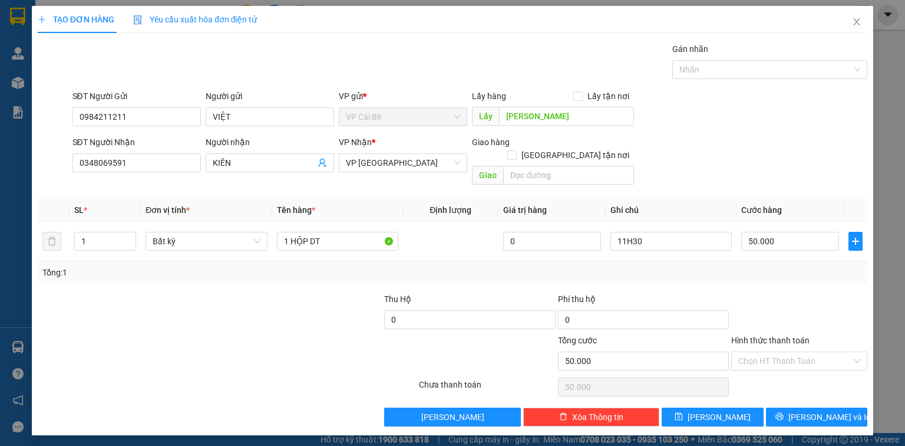
click at [246, 51] on div "Gói vận chuyển * Tiêu chuẩn Gán nhãn Nhãn" at bounding box center [470, 62] width 800 height 41
click at [467, 266] on div "Tổng: 1" at bounding box center [452, 272] width 820 height 13
click at [626, 233] on input "11H30" at bounding box center [671, 241] width 121 height 19
type input "16H30"
click at [819, 136] on div "SĐT Người Nhận 0348069591 Người nhận KIÊN VP Nhận * VP Sài Gòn Giao hàng Giao t…" at bounding box center [470, 163] width 800 height 54
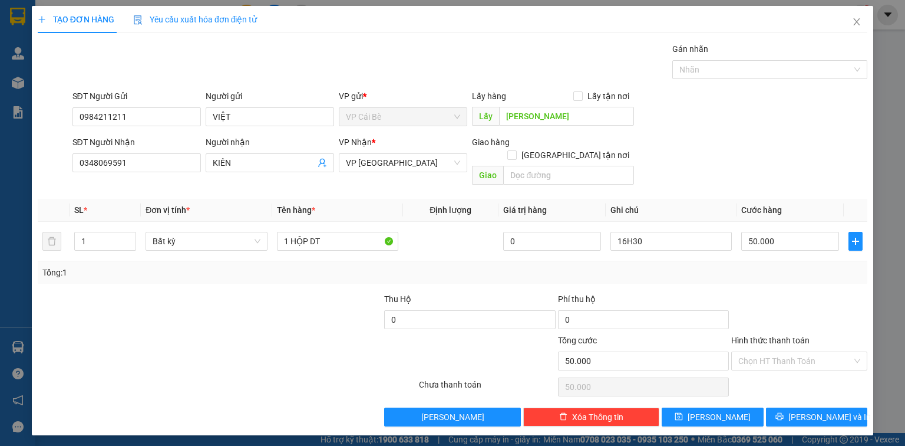
click at [301, 292] on div at bounding box center [296, 312] width 173 height 41
click at [724, 410] on span "Lưu" at bounding box center [719, 416] width 63 height 13
type input "0"
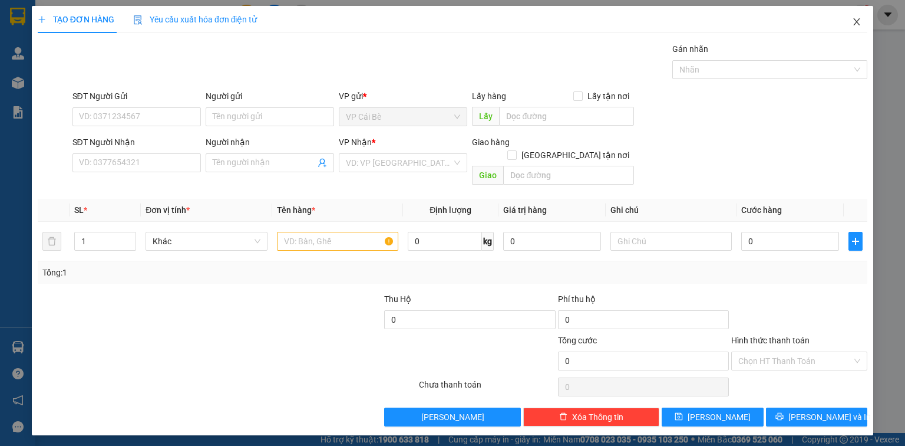
click at [863, 21] on span "Close" at bounding box center [856, 22] width 33 height 33
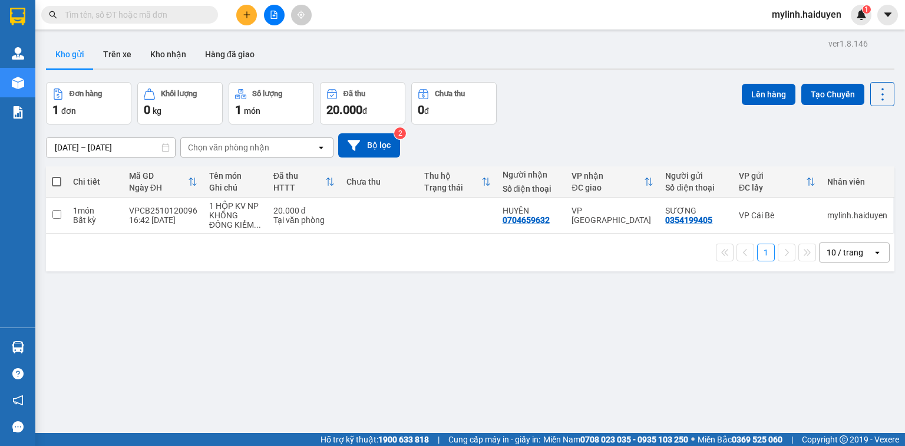
click at [138, 15] on input "text" at bounding box center [134, 14] width 139 height 13
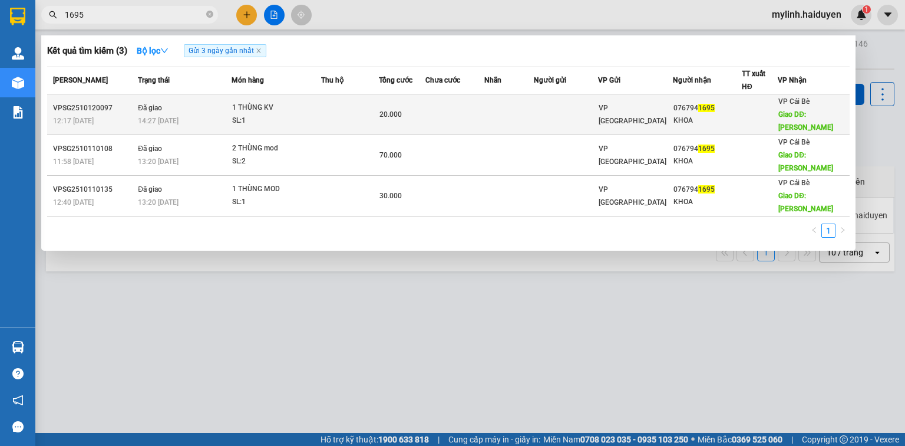
type input "1695"
click at [321, 114] on div "SL: 1" at bounding box center [276, 120] width 88 height 13
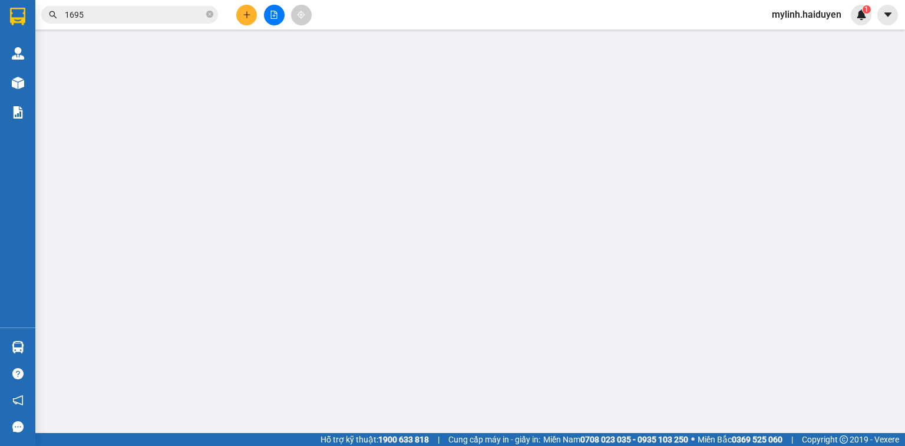
type input "0767941695"
type input "KHOA"
type input "QUÁN SHIN"
type input "0"
type input "20.000"
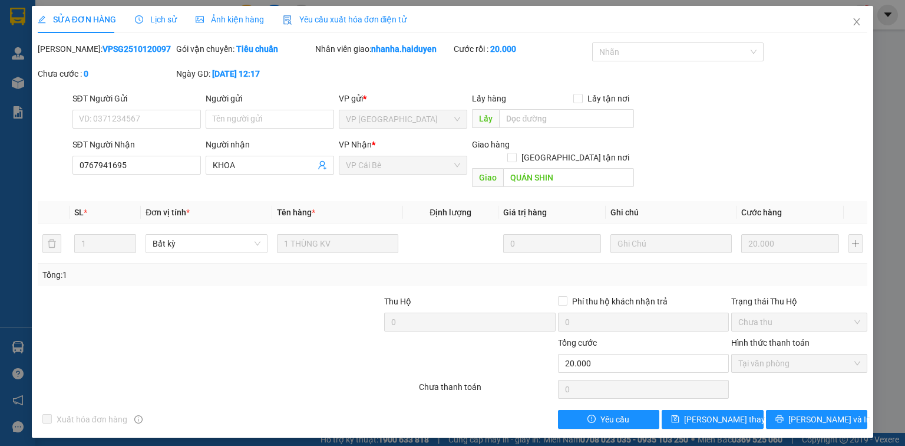
click at [168, 13] on div "Lịch sử" at bounding box center [156, 19] width 42 height 13
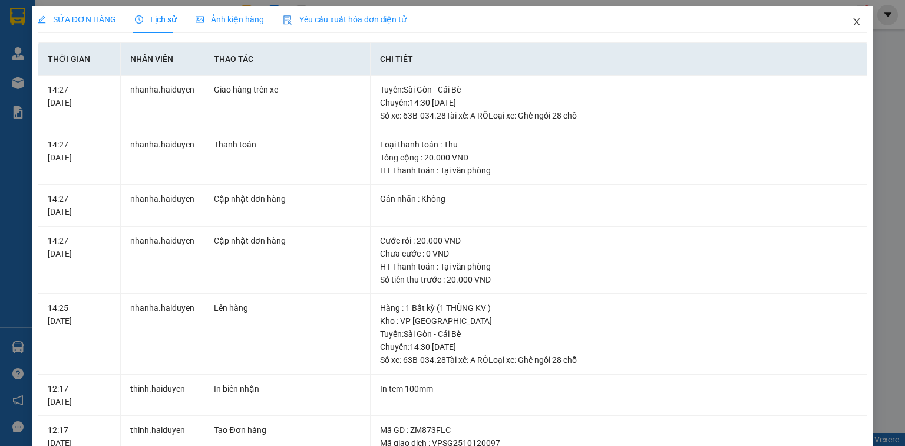
click at [852, 19] on icon "close" at bounding box center [856, 21] width 9 height 9
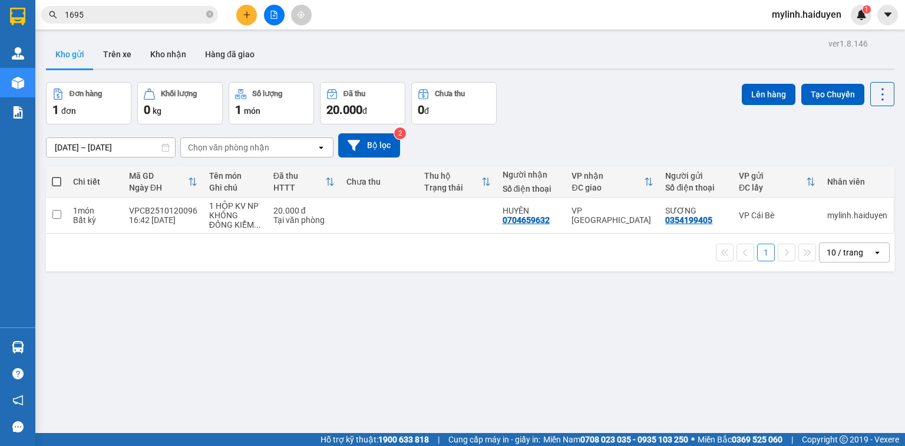
click at [156, 13] on input "1695" at bounding box center [134, 14] width 139 height 13
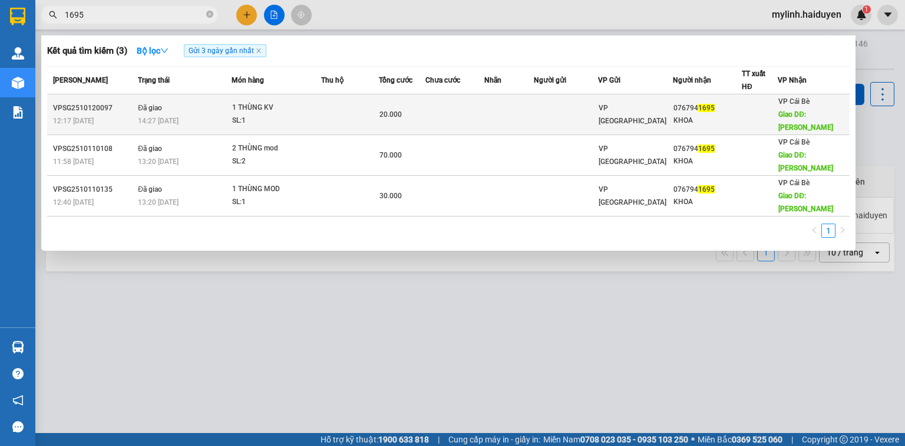
click at [321, 114] on div "SL: 1" at bounding box center [276, 120] width 88 height 13
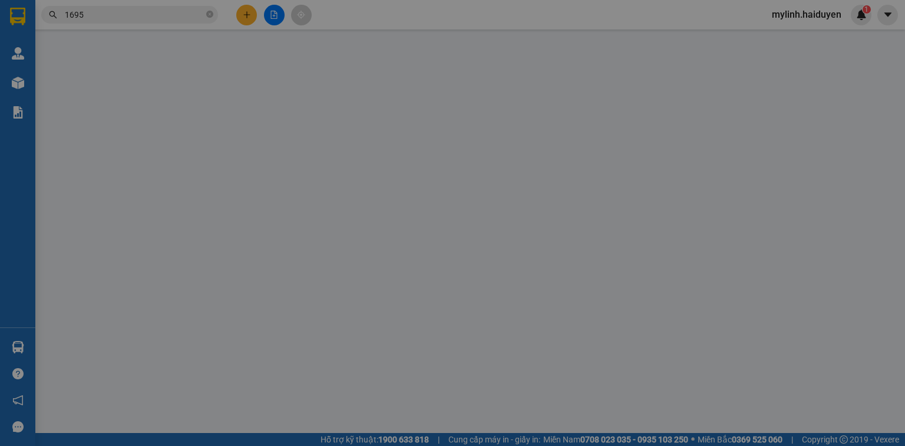
type input "0767941695"
type input "KHOA"
type input "QUÁN SHIN"
type input "0"
type input "20.000"
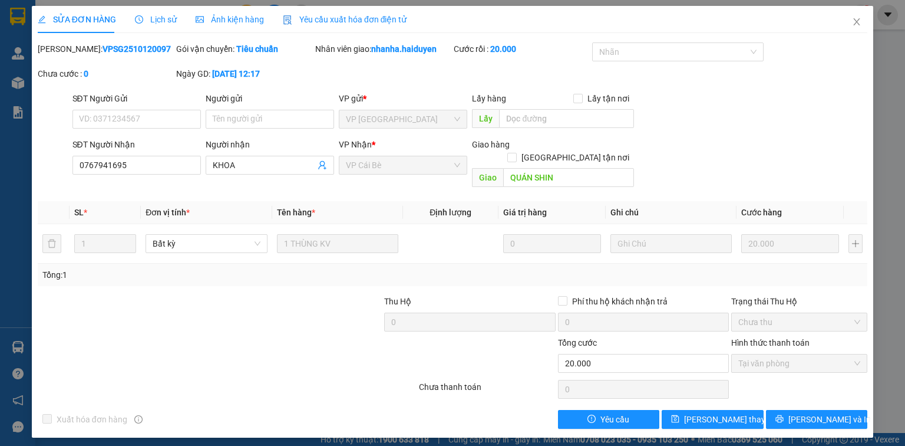
click at [165, 15] on span "Lịch sử" at bounding box center [156, 19] width 42 height 9
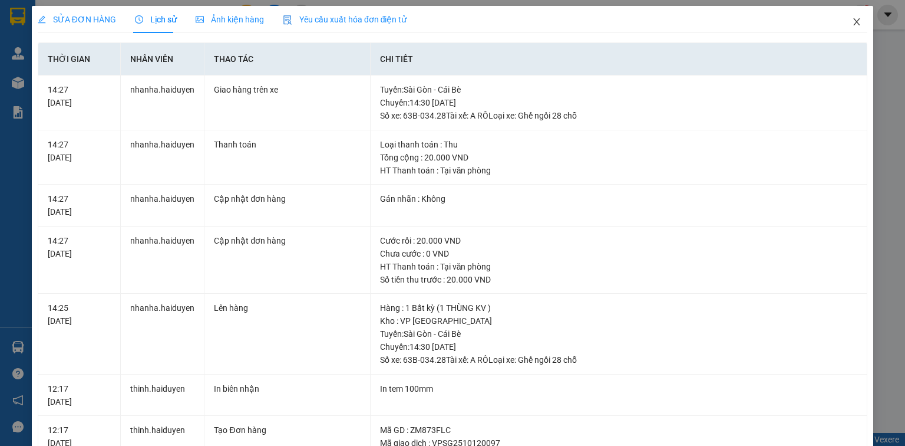
click at [844, 20] on span "Close" at bounding box center [856, 22] width 33 height 33
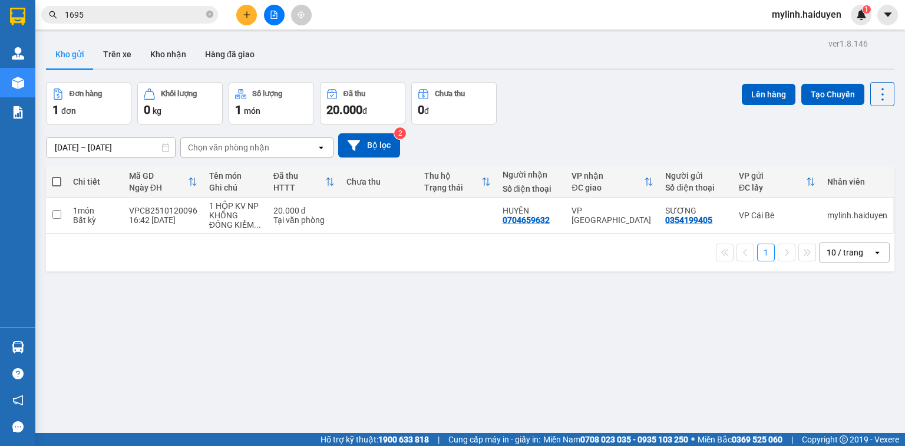
click at [110, 12] on input "1695" at bounding box center [134, 14] width 139 height 13
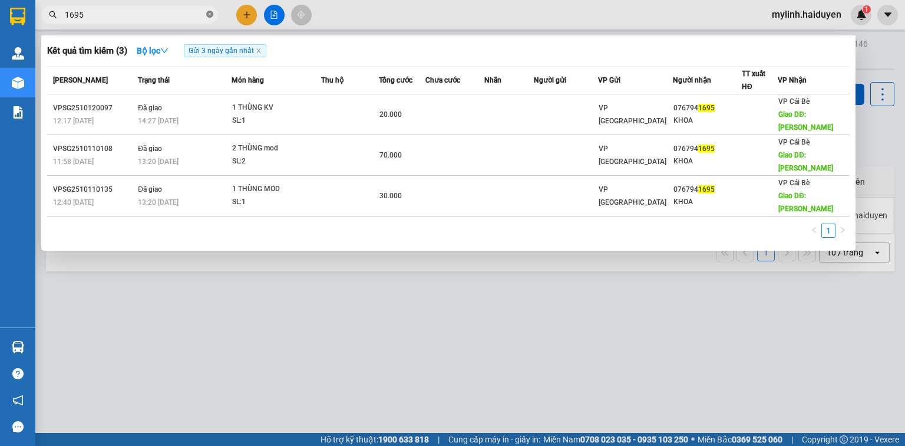
click at [210, 14] on icon "close-circle" at bounding box center [209, 14] width 7 height 7
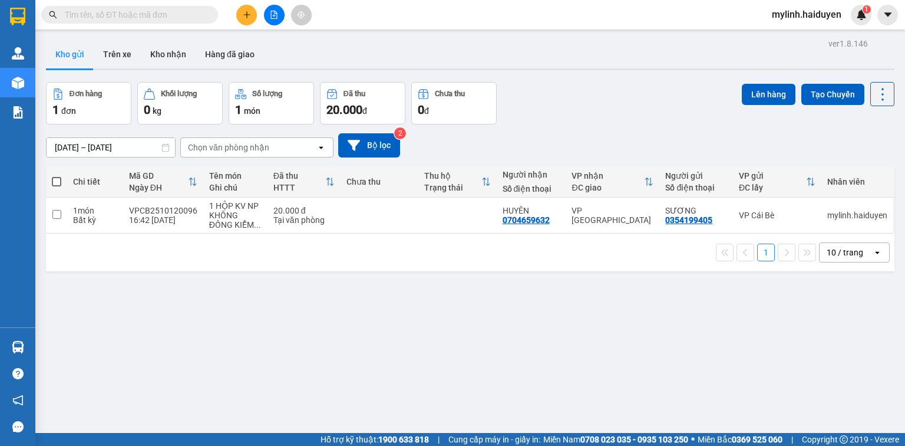
click at [103, 17] on input "text" at bounding box center [134, 14] width 139 height 13
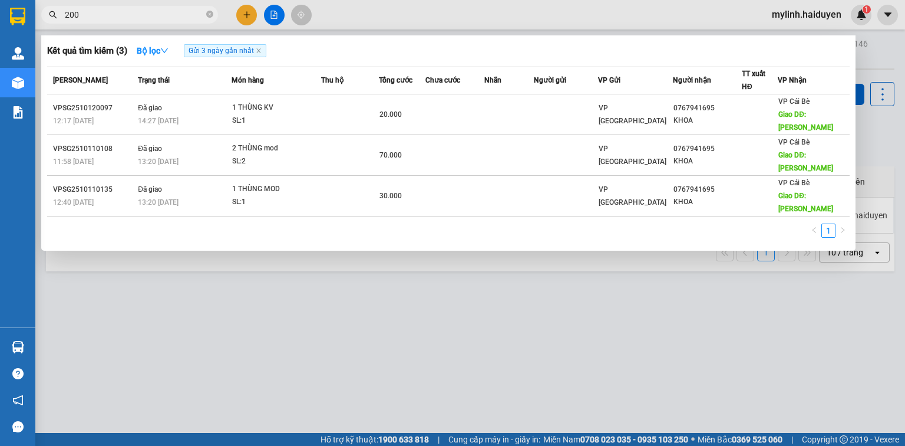
type input "2007"
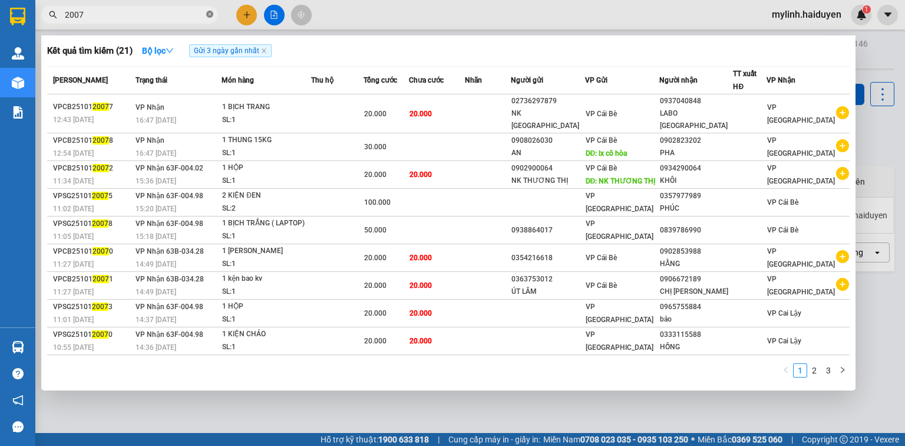
click at [208, 15] on icon "close-circle" at bounding box center [209, 14] width 7 height 7
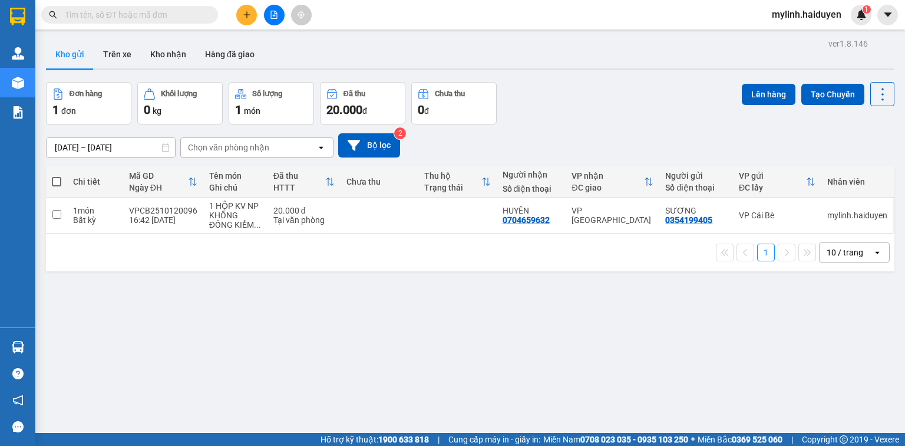
click at [134, 22] on span at bounding box center [129, 15] width 177 height 18
click at [137, 16] on input "text" at bounding box center [134, 14] width 139 height 13
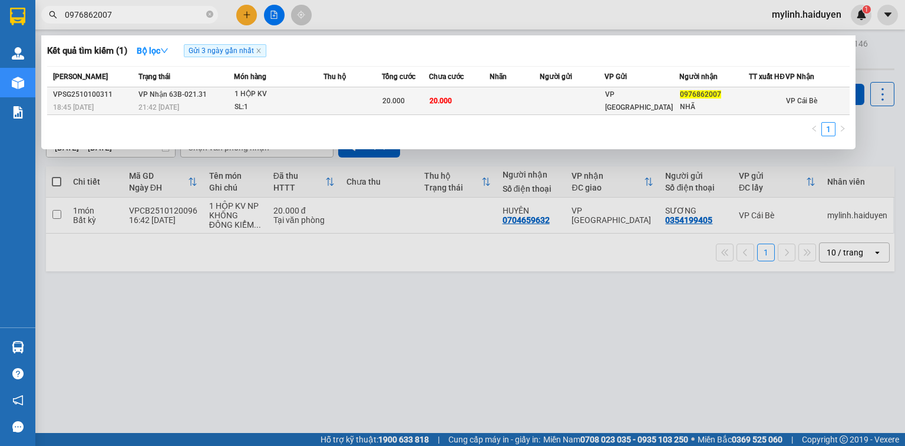
type input "0976862007"
click at [266, 113] on div "SL: 1" at bounding box center [279, 107] width 88 height 13
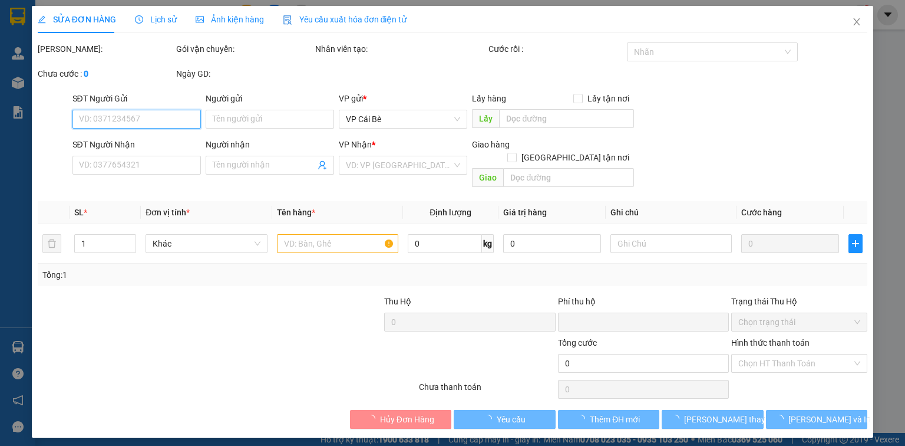
type input "0976862007"
type input "NHÃ"
type input "0"
type input "20.000"
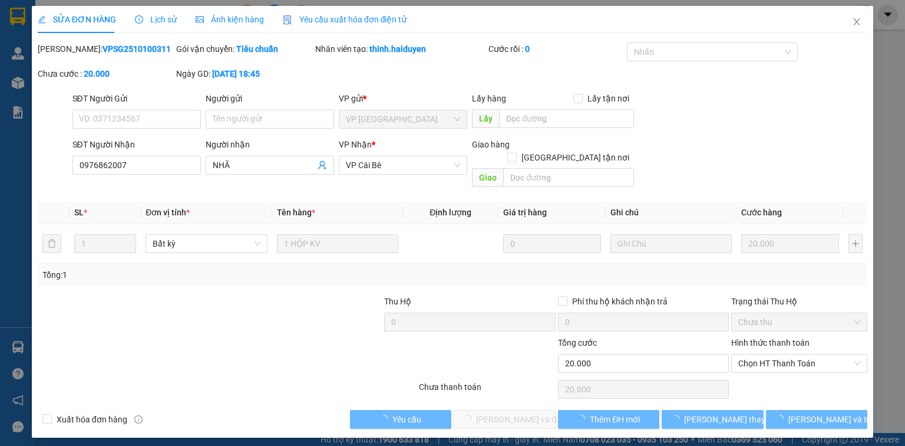
click at [698, 123] on div "SĐT Người Gửi VD: 0371234567 Người gửi Tên người gửi VP gửi * VP [GEOGRAPHIC_DA…" at bounding box center [470, 112] width 800 height 41
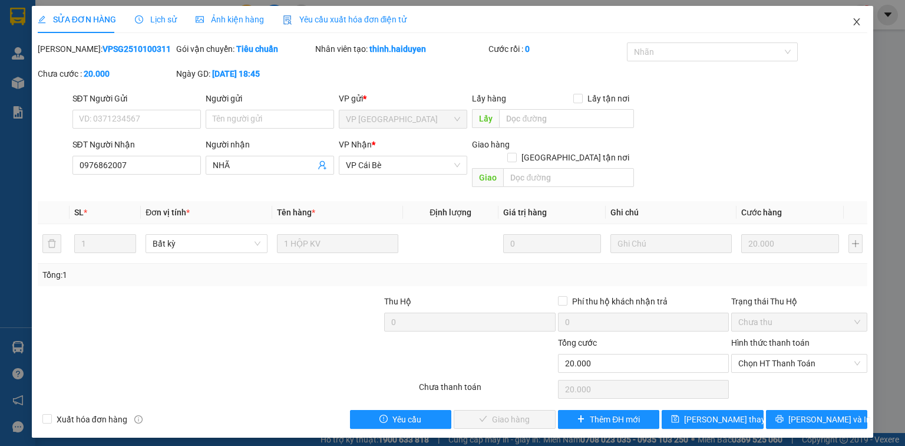
click at [859, 25] on icon "close" at bounding box center [857, 21] width 6 height 7
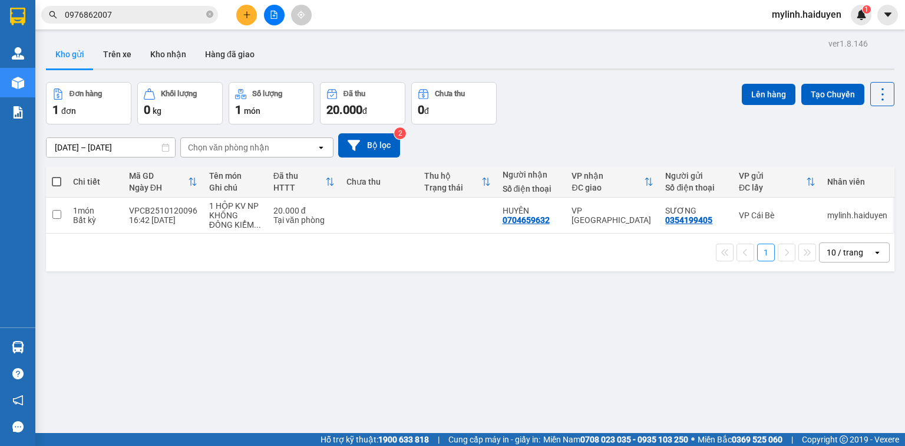
click at [144, 19] on input "0976862007" at bounding box center [134, 14] width 139 height 13
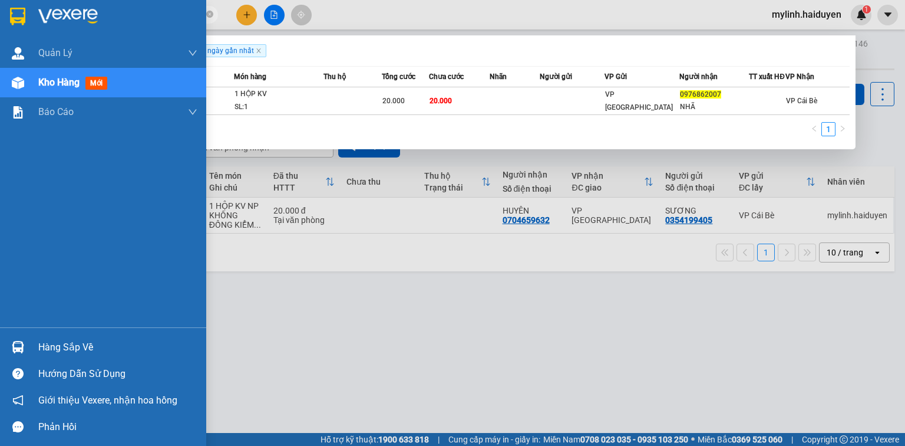
click at [70, 342] on div "Hàng sắp về" at bounding box center [117, 347] width 159 height 18
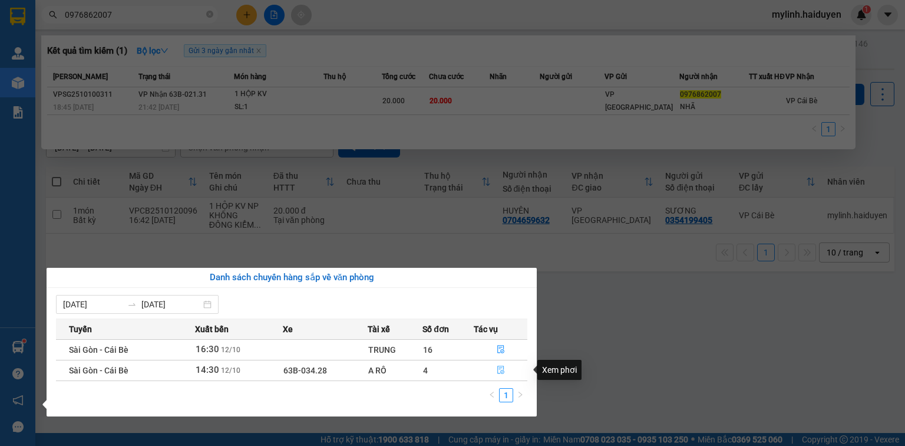
click at [502, 368] on icon "file-done" at bounding box center [501, 369] width 8 height 8
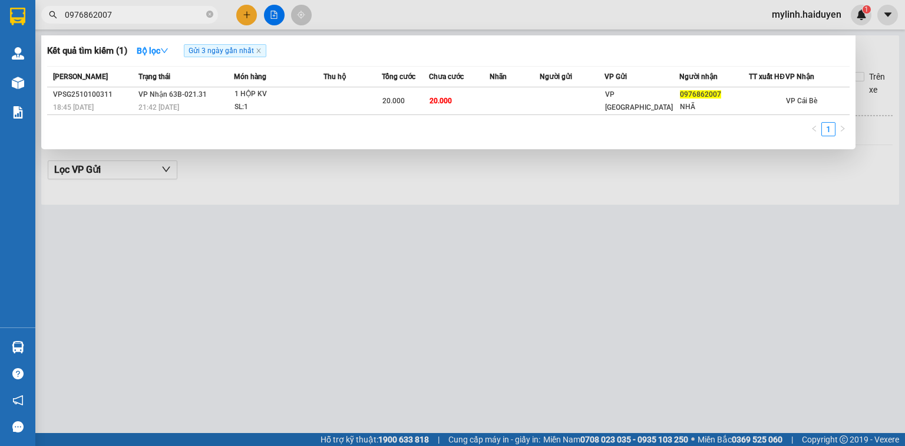
click at [342, 217] on div at bounding box center [452, 223] width 905 height 446
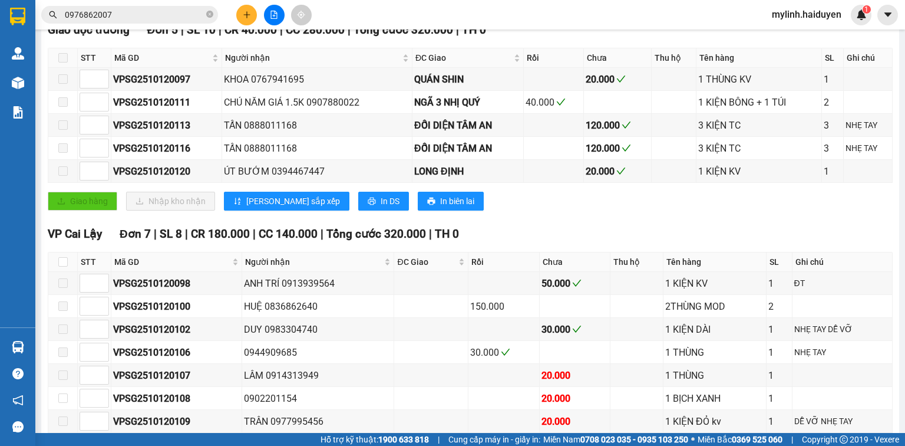
scroll to position [424, 0]
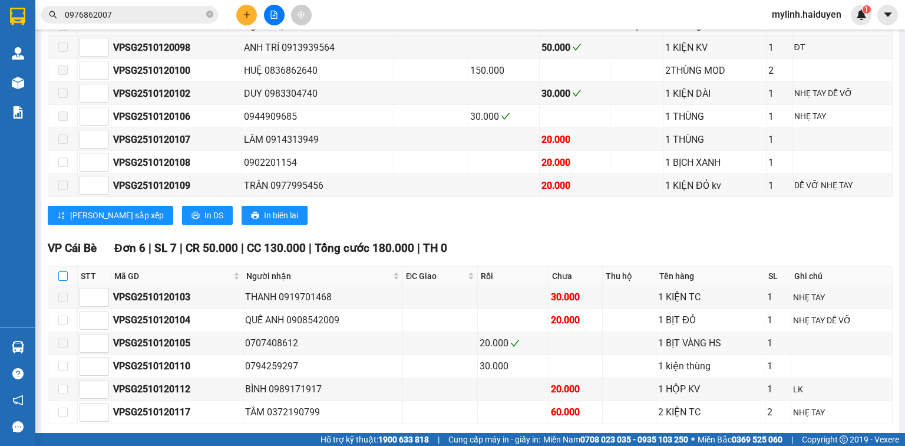
click at [60, 279] on input "checkbox" at bounding box center [62, 275] width 9 height 9
checkbox input "true"
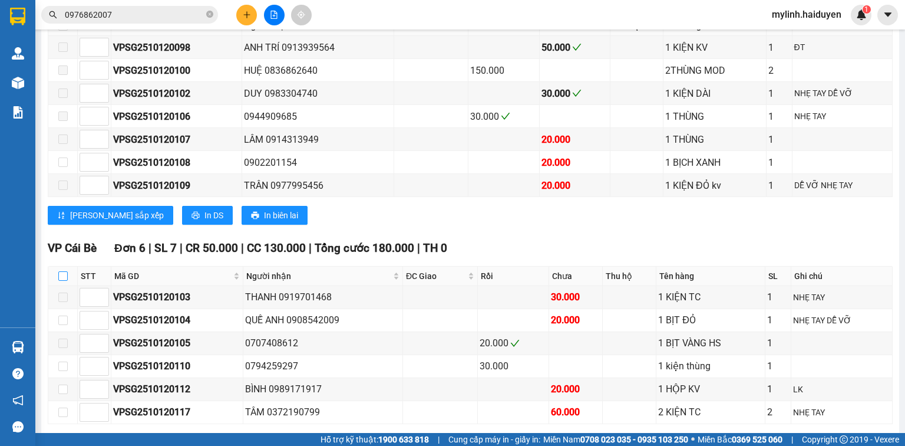
checkbox input "true"
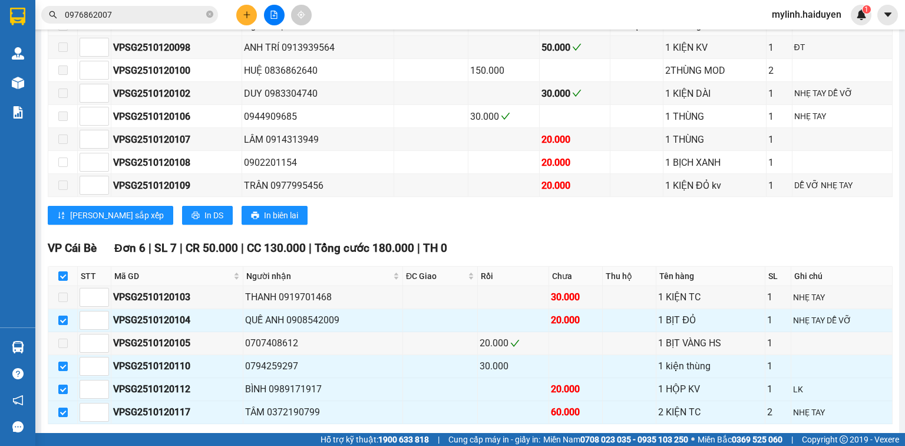
scroll to position [635, 0]
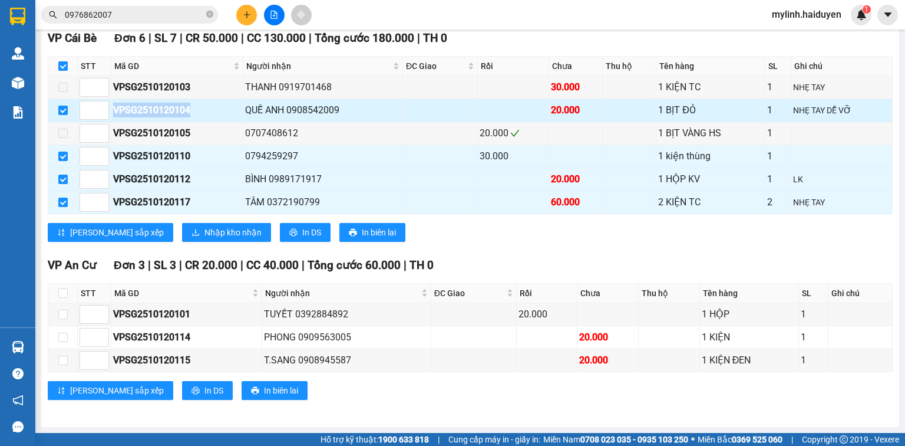
drag, startPoint x: 193, startPoint y: 113, endPoint x: 113, endPoint y: 118, distance: 80.4
click at [113, 117] on div "VPSG2510120104" at bounding box center [177, 110] width 128 height 15
copy div "VPSG2510120104"
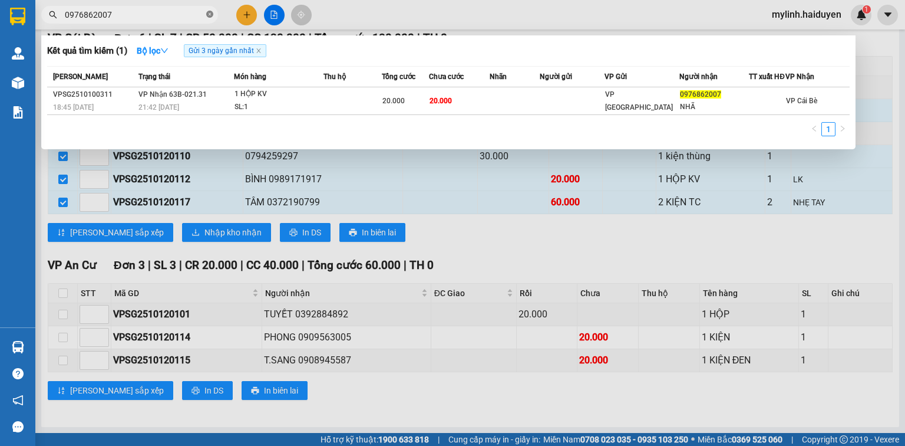
click at [208, 15] on icon "close-circle" at bounding box center [209, 14] width 7 height 7
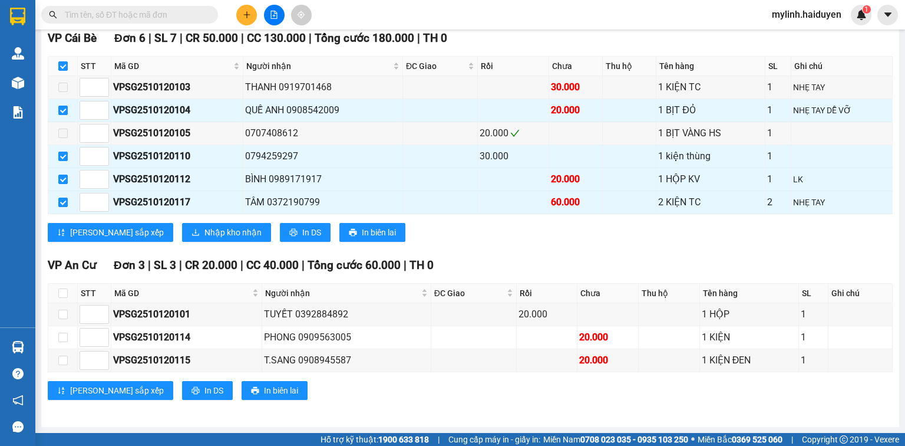
paste input "VPSG2510120104"
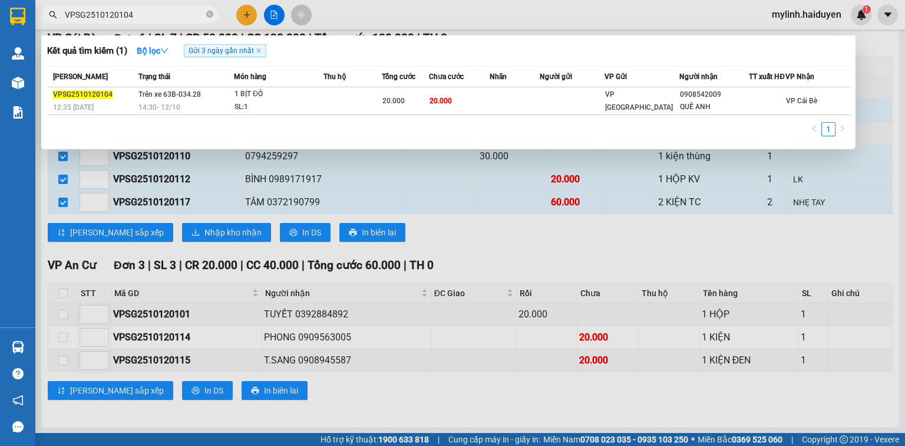
type input "VPSG2510120104"
click at [210, 16] on icon "close-circle" at bounding box center [209, 14] width 7 height 7
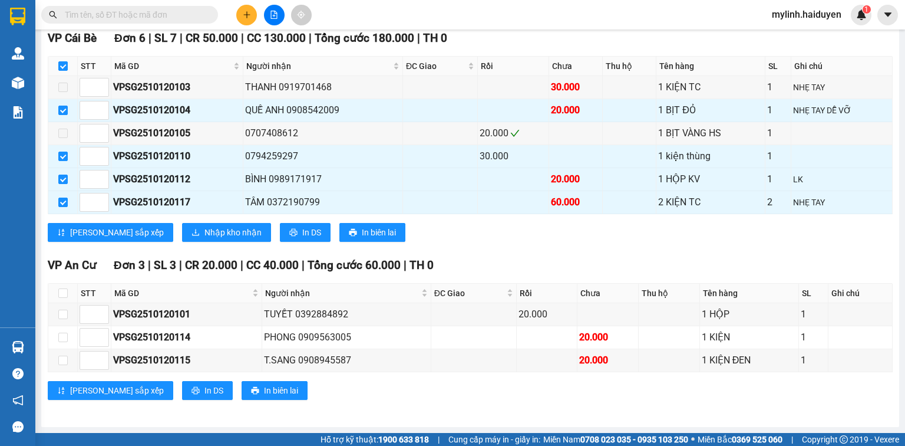
click at [136, 14] on input "text" at bounding box center [134, 14] width 139 height 13
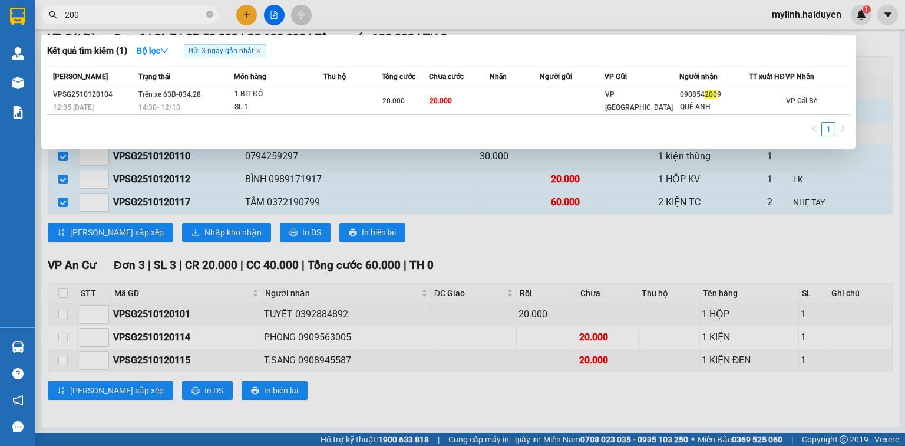
type input "2007"
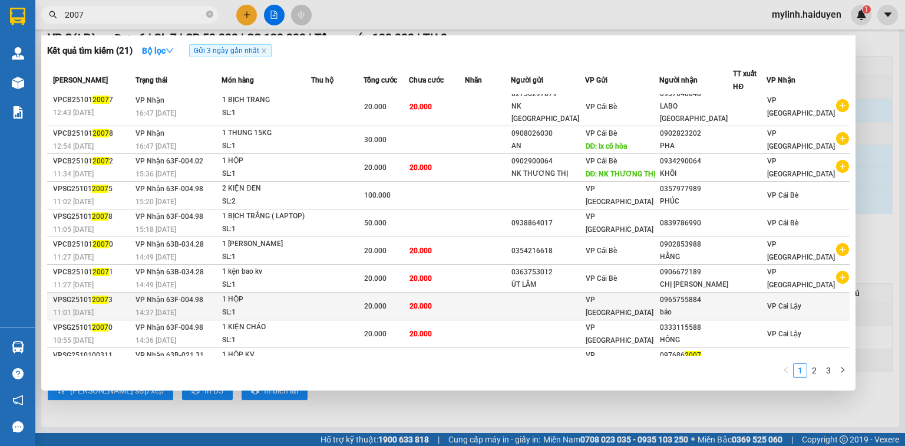
scroll to position [0, 0]
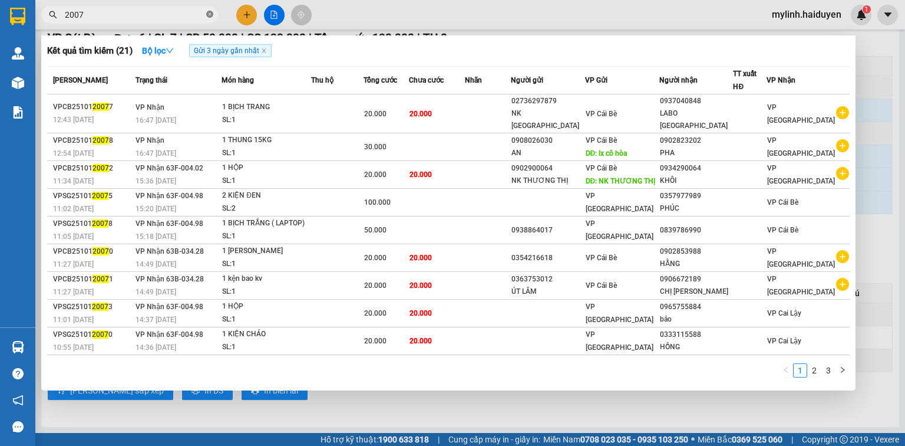
click at [210, 14] on icon "close-circle" at bounding box center [209, 14] width 7 height 7
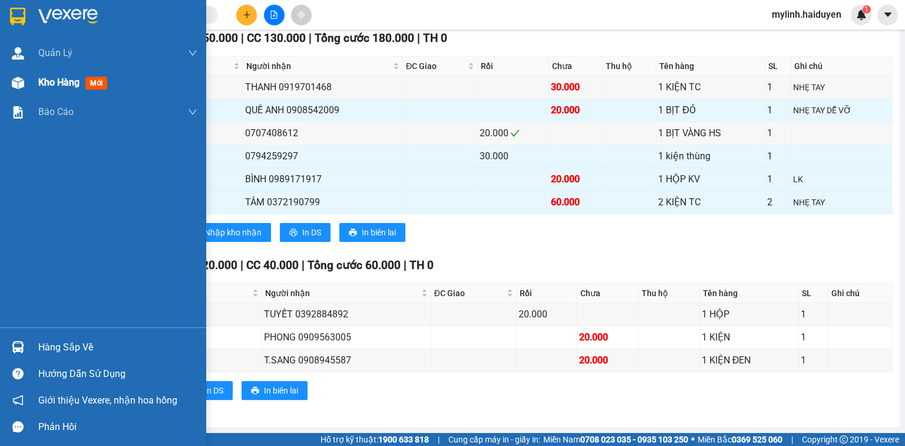
click at [80, 80] on span "Kho hàng" at bounding box center [58, 82] width 41 height 11
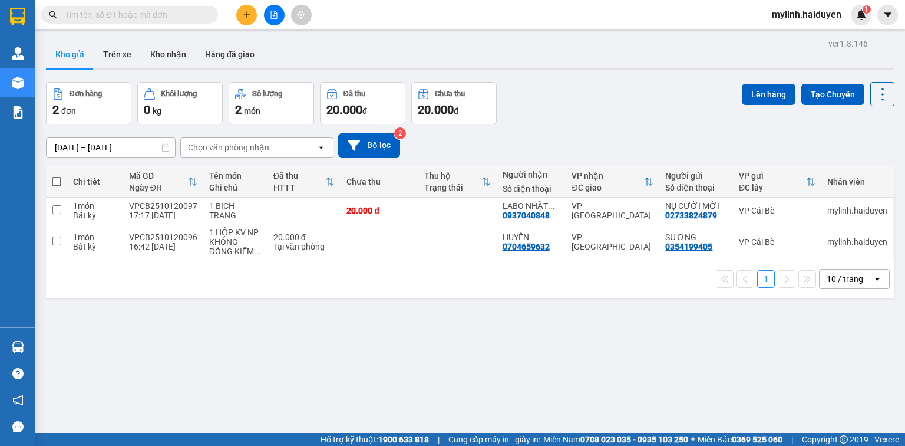
click at [144, 21] on span at bounding box center [129, 15] width 177 height 18
click at [148, 18] on input "text" at bounding box center [134, 14] width 139 height 13
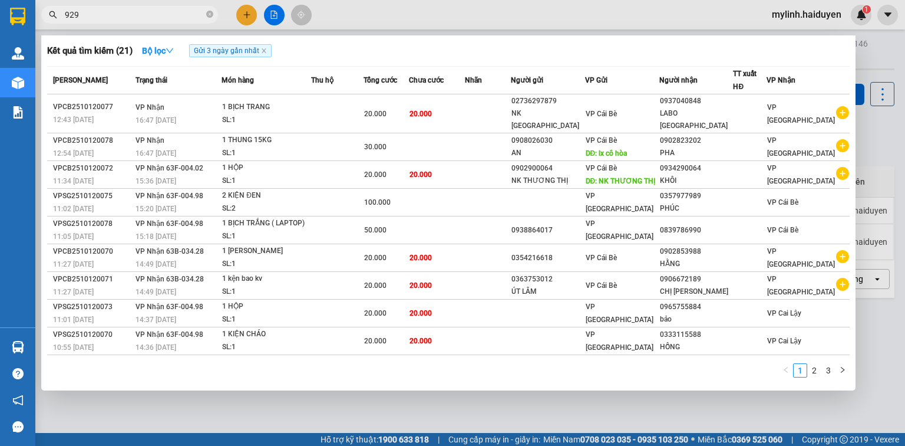
type input "9297"
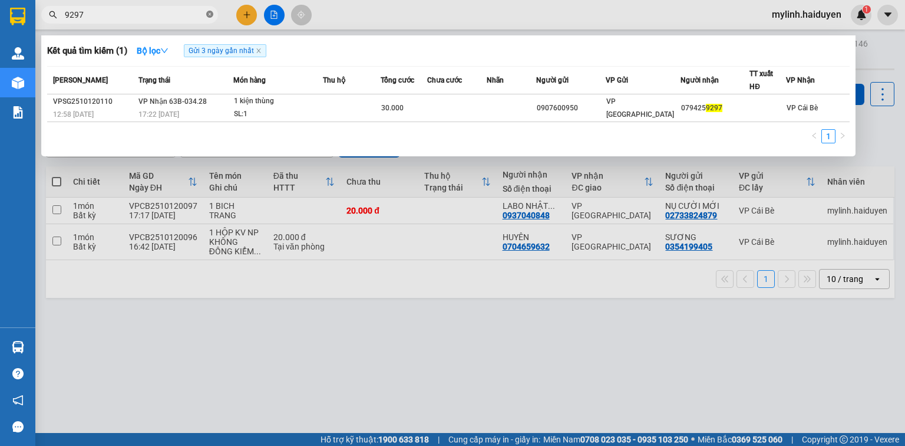
click at [210, 17] on icon "close-circle" at bounding box center [209, 14] width 7 height 7
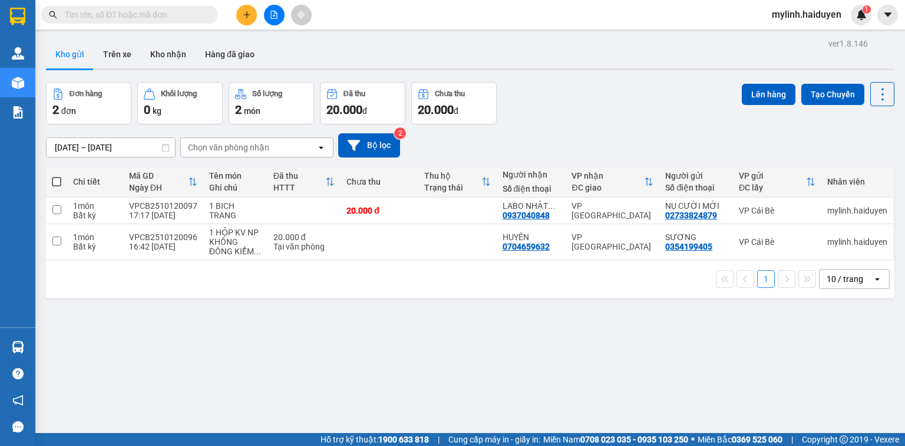
click at [149, 14] on input "text" at bounding box center [134, 14] width 139 height 13
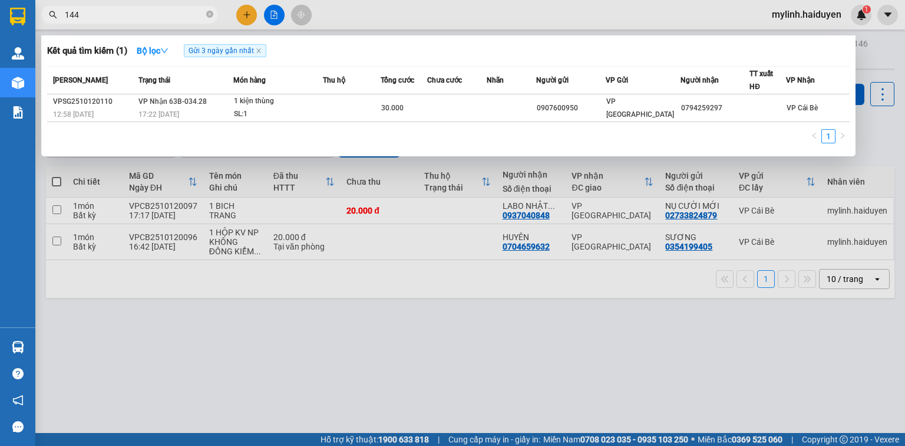
type input "1449"
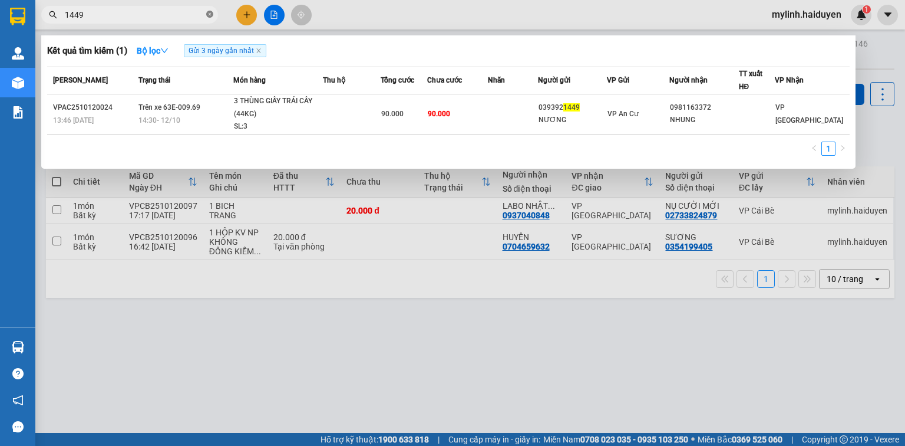
click at [208, 15] on icon "close-circle" at bounding box center [209, 14] width 7 height 7
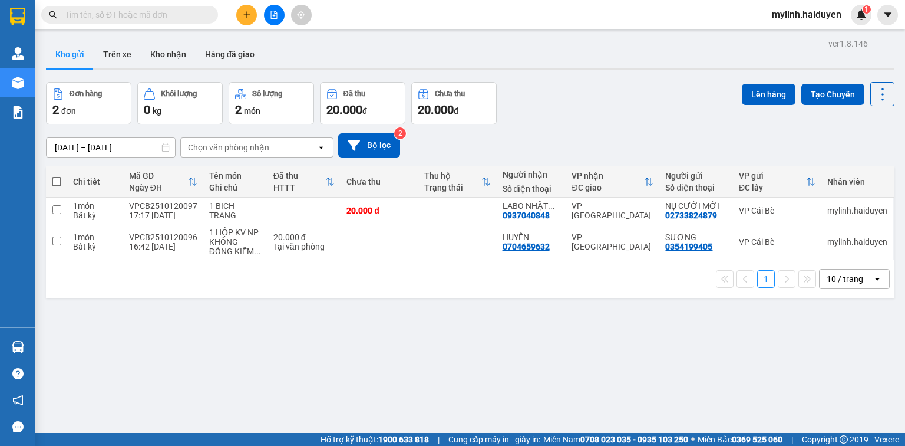
click at [136, 15] on input "text" at bounding box center [134, 14] width 139 height 13
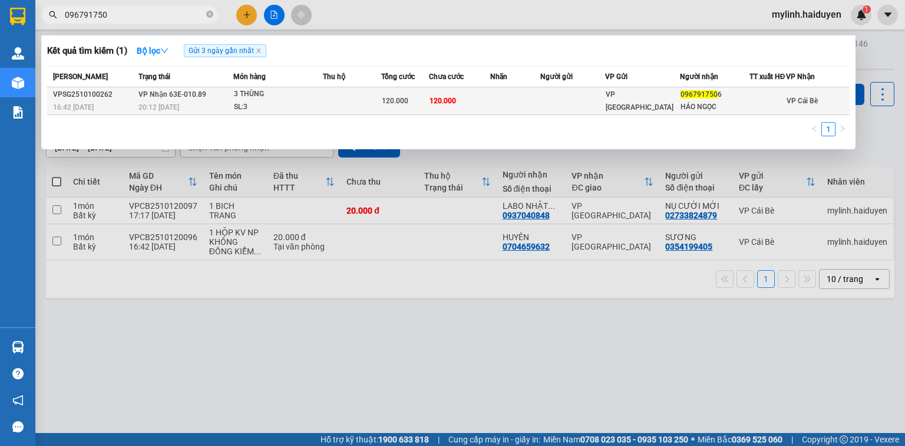
type input "096791750"
click at [309, 111] on div "SL: 3" at bounding box center [278, 107] width 88 height 13
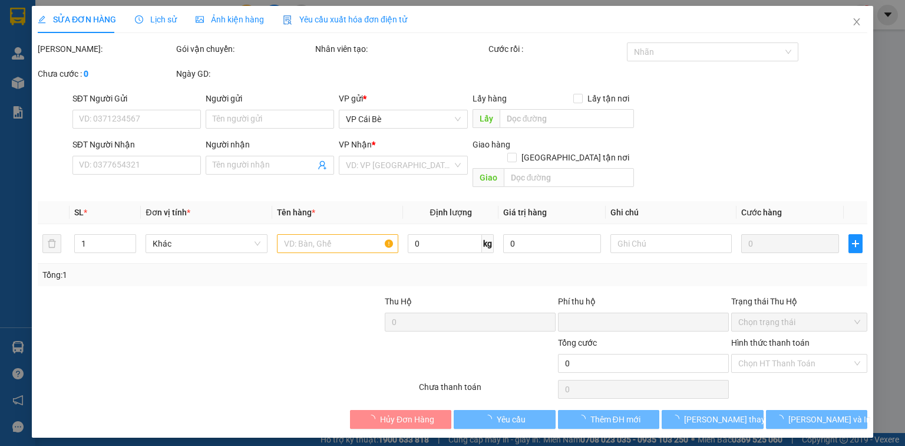
type input "0967917506"
type input "HẢO NGỌC"
type input "0"
type input "120.000"
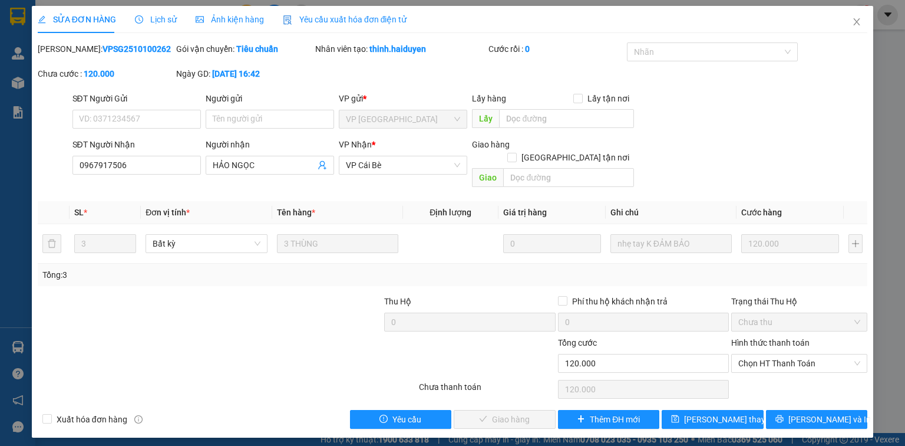
click at [721, 154] on div "SĐT Người Nhận 0967917506 Người nhận HẢO NGỌC VP Nhận * VP Cái Bè Giao hàng Gia…" at bounding box center [470, 165] width 800 height 54
click at [764, 354] on span "Chọn HT Thanh Toán" at bounding box center [799, 363] width 122 height 18
click at [753, 372] on div "Tại văn phòng" at bounding box center [799, 373] width 122 height 13
type input "0"
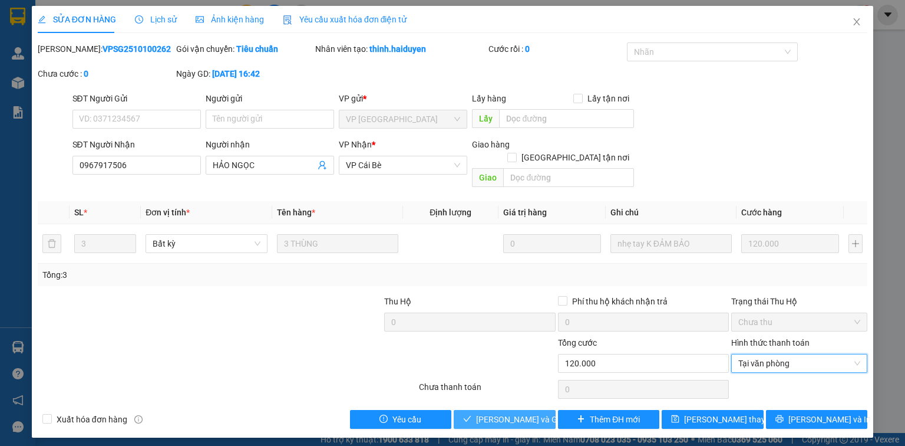
click at [492, 413] on span "[PERSON_NAME] và Giao hàng" at bounding box center [532, 419] width 113 height 13
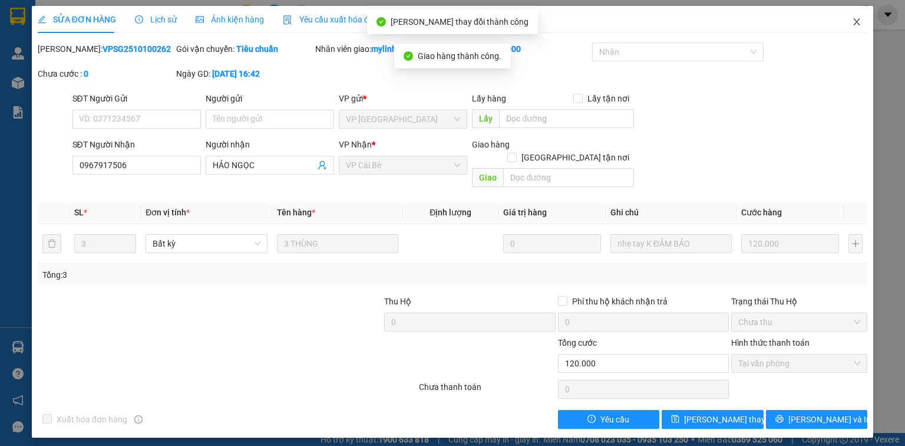
click at [862, 19] on span "Close" at bounding box center [856, 22] width 33 height 33
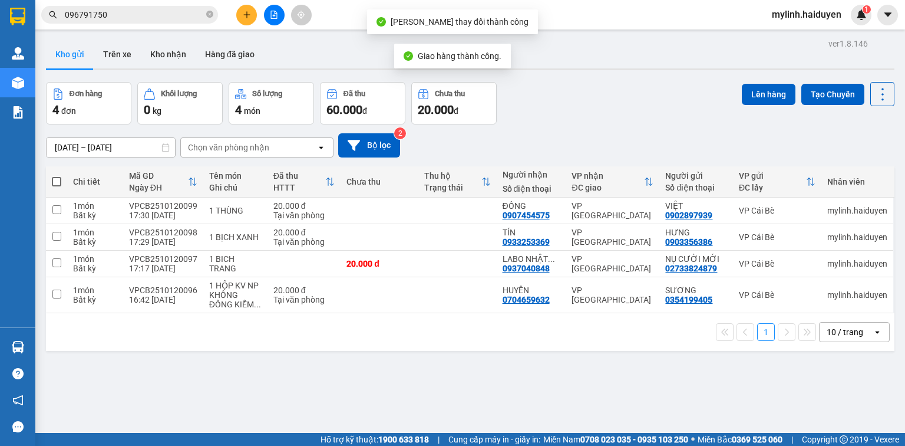
click at [133, 14] on input "096791750" at bounding box center [134, 14] width 139 height 13
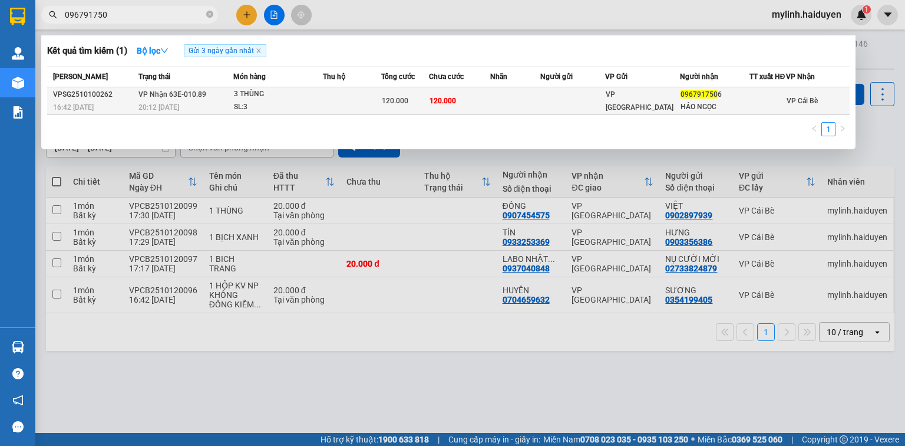
click at [243, 101] on div "3 THÙNG" at bounding box center [278, 94] width 88 height 13
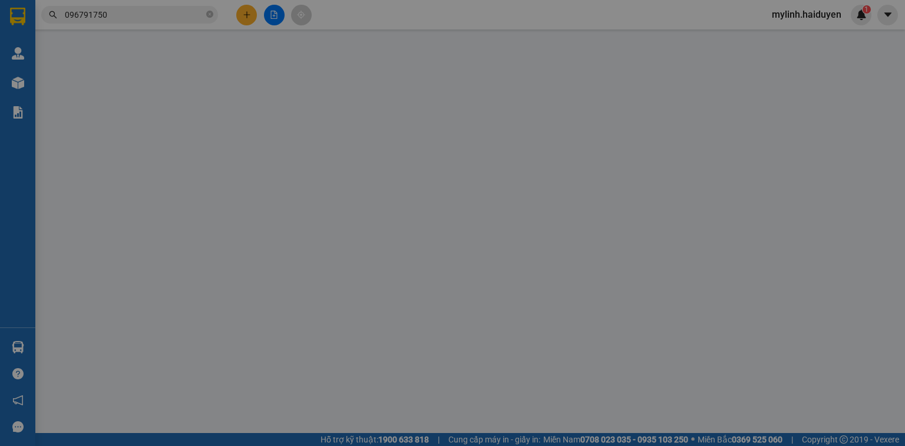
type input "0967917506"
type input "HẢO NGỌC"
type input "0"
type input "120.000"
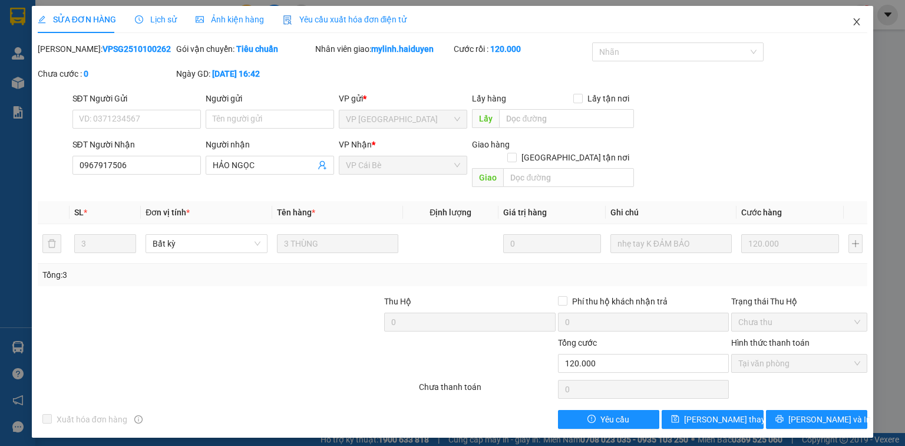
click at [858, 21] on icon "close" at bounding box center [856, 21] width 9 height 9
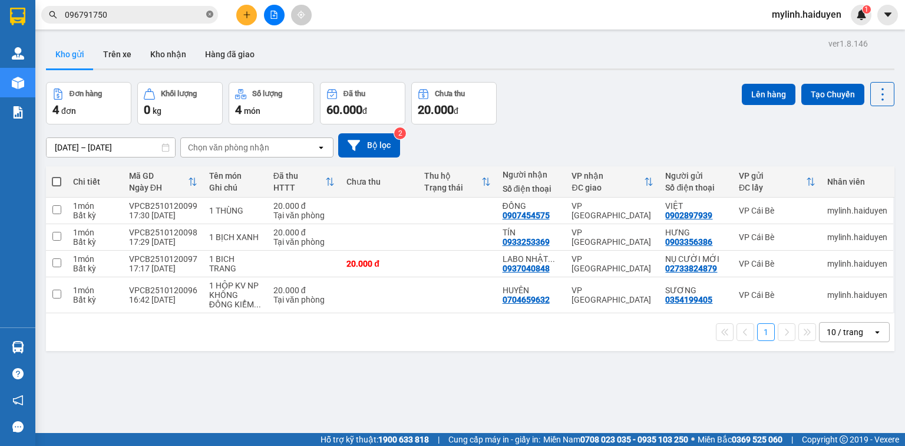
click at [209, 10] on span at bounding box center [209, 14] width 7 height 11
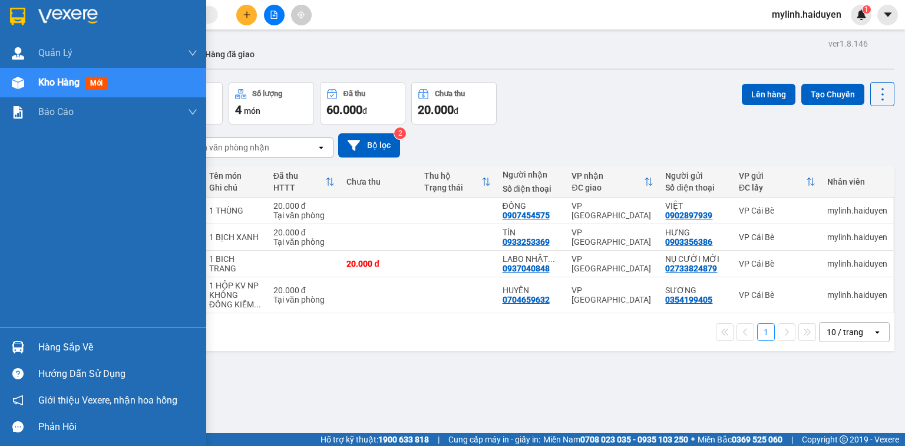
click at [47, 345] on div "Hàng sắp về" at bounding box center [117, 347] width 159 height 18
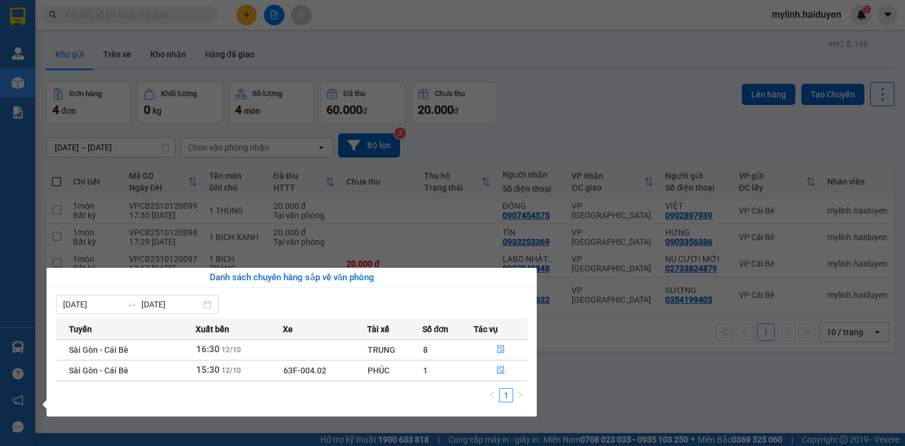
click at [546, 147] on section "Kết quả tìm kiếm ( 1 ) Bộ lọc Gửi 3 ngày gần nhất Mã ĐH Trạng thái Món hàng Thu…" at bounding box center [452, 223] width 905 height 446
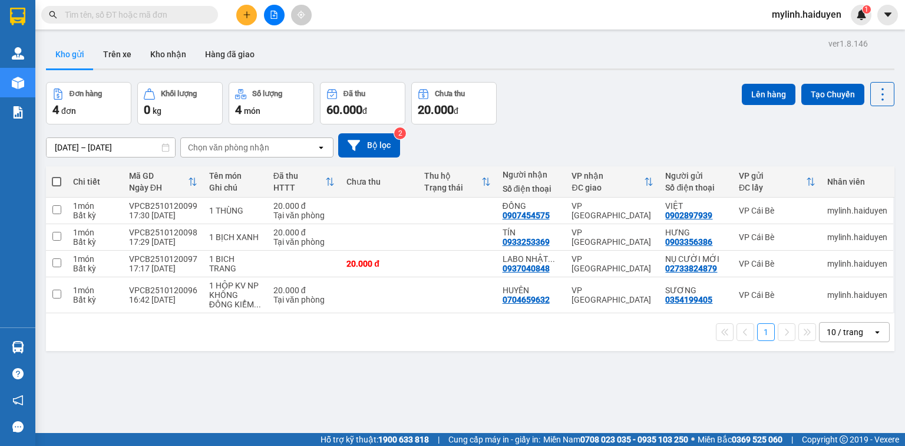
click at [146, 18] on input "text" at bounding box center [134, 14] width 139 height 13
click at [104, 11] on input "text" at bounding box center [134, 14] width 139 height 13
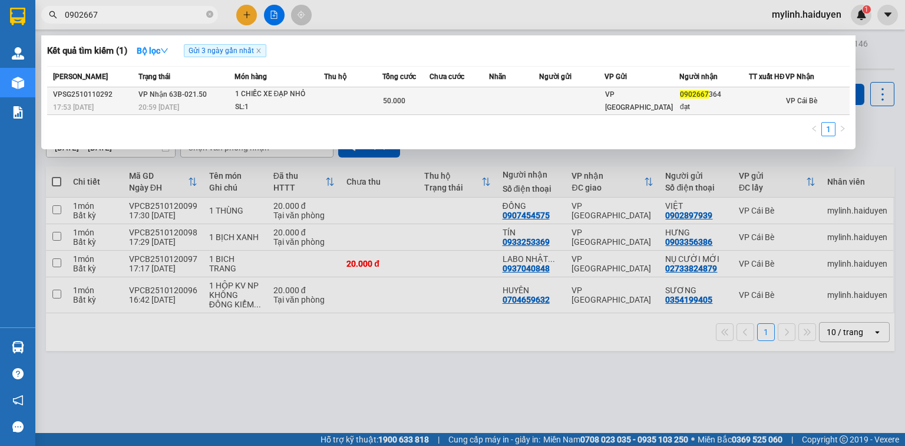
type input "0902667"
click at [321, 111] on div "SL: 1" at bounding box center [279, 107] width 88 height 13
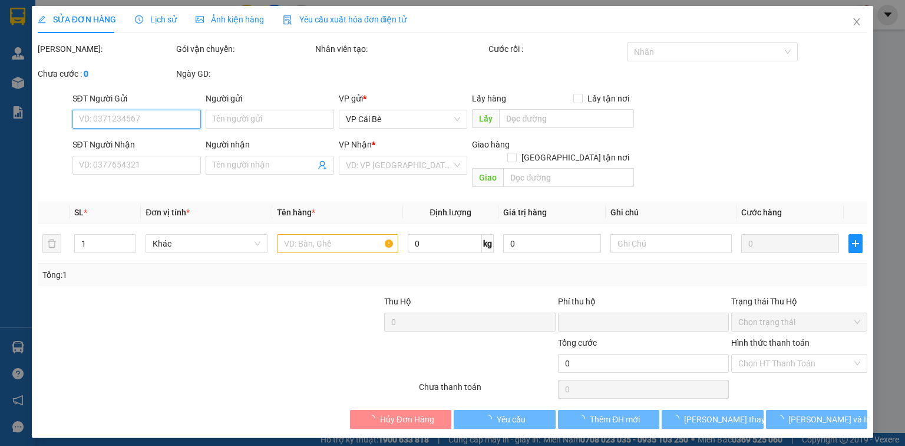
type input "0902667364"
type input "đạt"
type input "0"
type input "50.000"
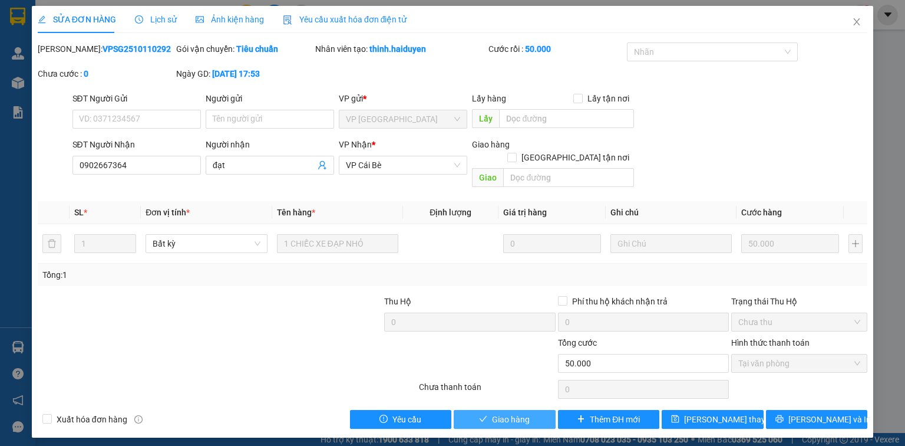
click at [497, 413] on span "Giao hàng" at bounding box center [511, 419] width 38 height 13
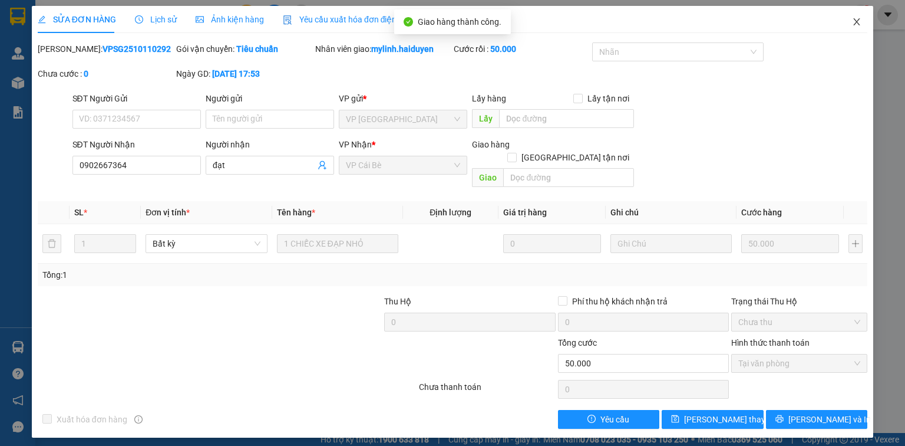
click at [860, 20] on icon "close" at bounding box center [856, 21] width 9 height 9
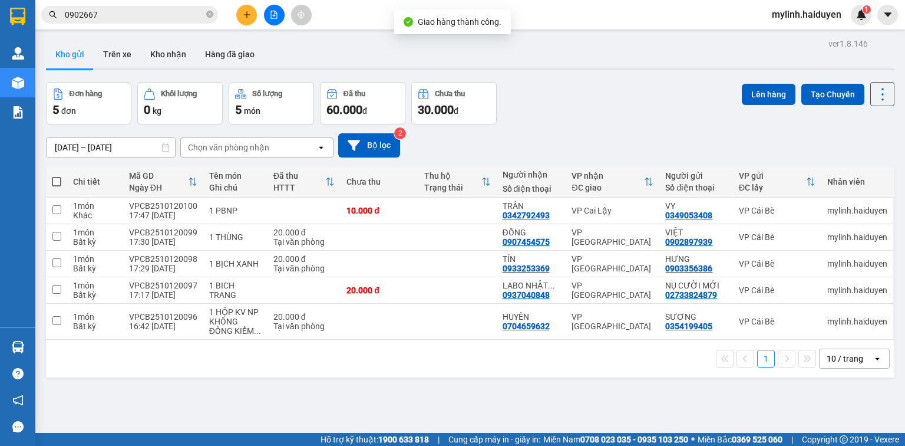
click at [209, 16] on icon "close-circle" at bounding box center [209, 14] width 7 height 7
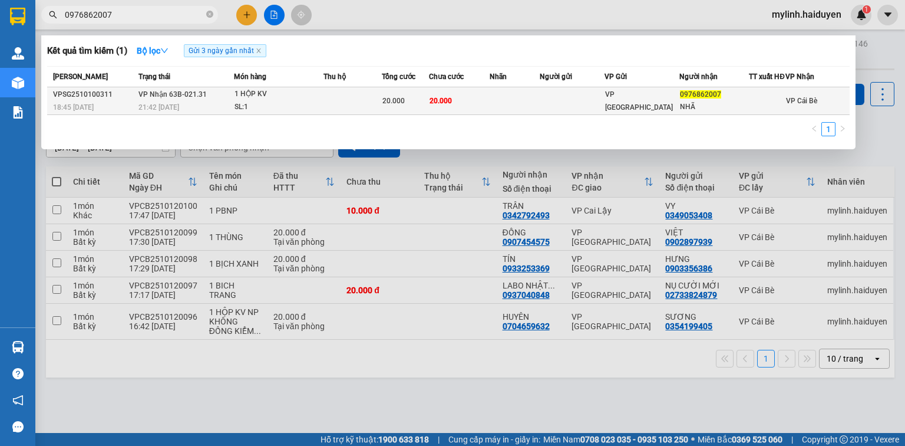
type input "0976862007"
click at [311, 114] on div "SL: 1" at bounding box center [279, 107] width 88 height 13
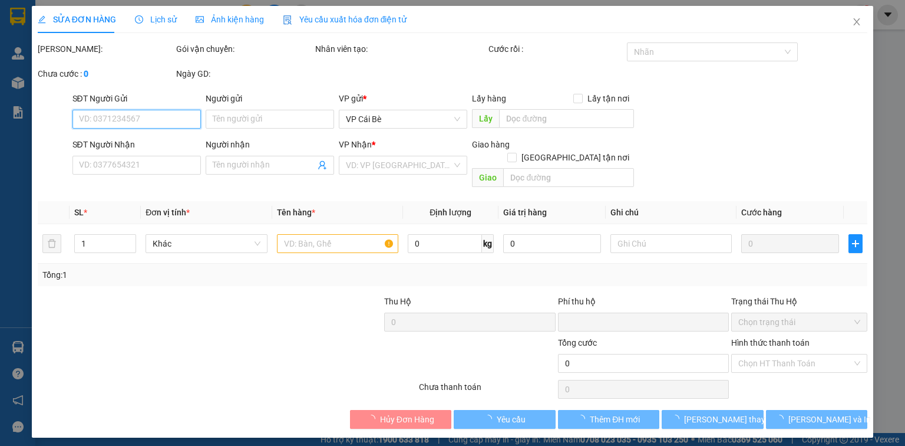
type input "0976862007"
type input "NHÃ"
type input "0"
type input "20.000"
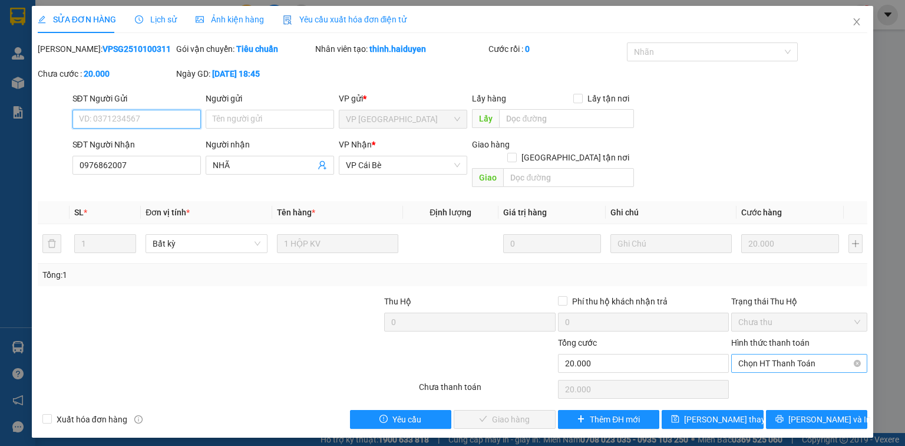
click at [760, 354] on span "Chọn HT Thanh Toán" at bounding box center [799, 363] width 122 height 18
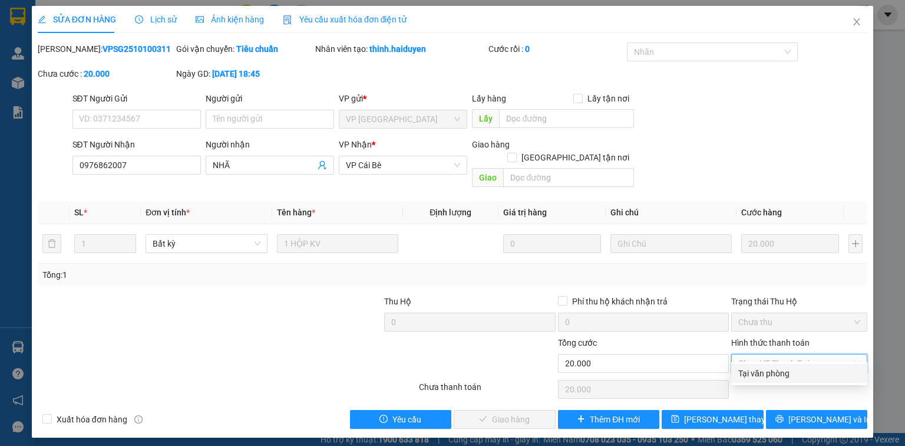
click at [759, 371] on div "Tại văn phòng" at bounding box center [799, 373] width 122 height 13
type input "0"
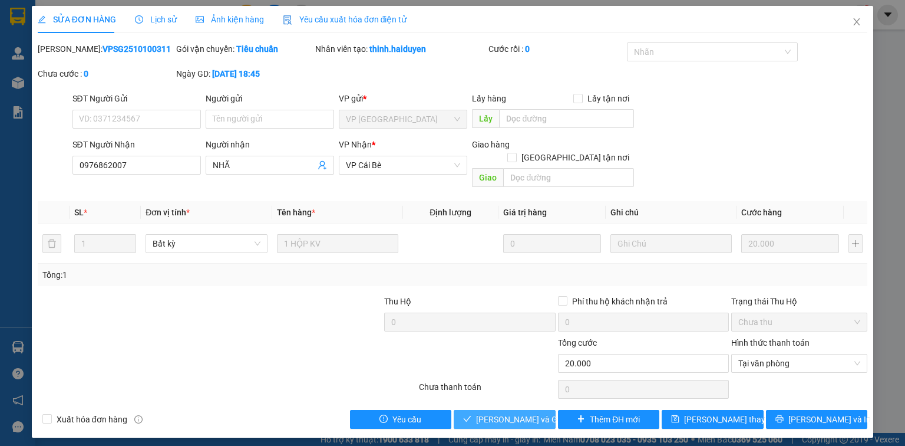
click at [526, 413] on span "[PERSON_NAME] và Giao hàng" at bounding box center [532, 419] width 113 height 13
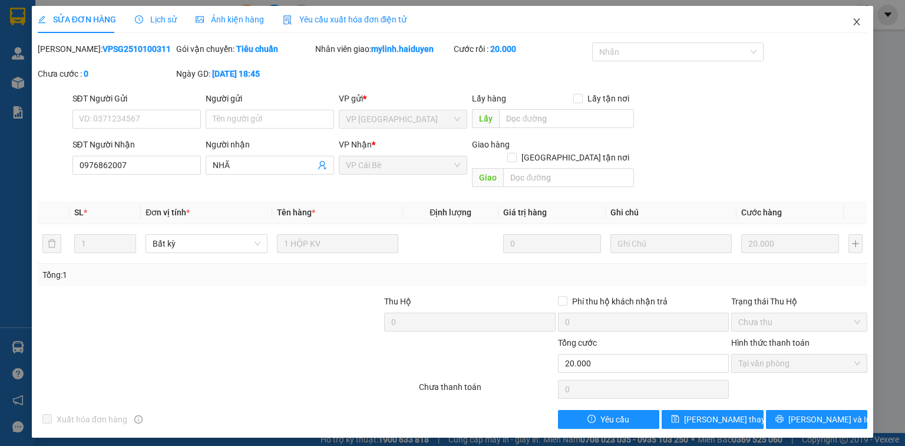
click at [860, 21] on icon "close" at bounding box center [856, 21] width 9 height 9
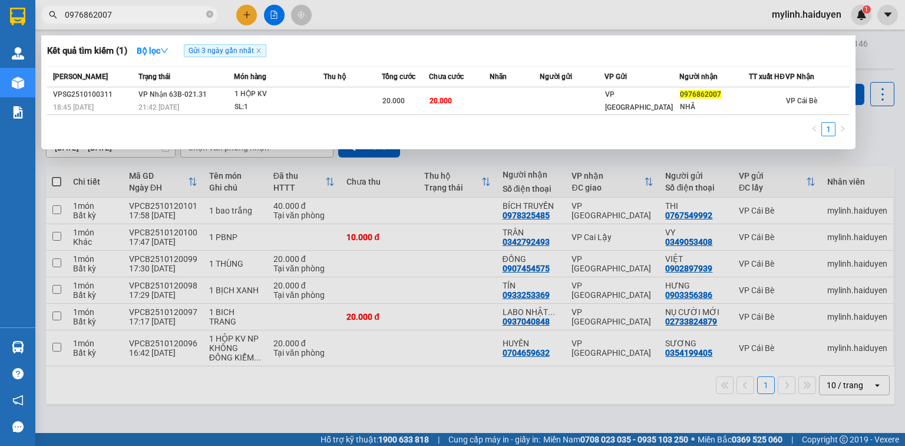
drag, startPoint x: 210, startPoint y: 17, endPoint x: 175, endPoint y: 7, distance: 36.0
click at [209, 16] on icon "close-circle" at bounding box center [209, 14] width 7 height 7
